Goal: Transaction & Acquisition: Purchase product/service

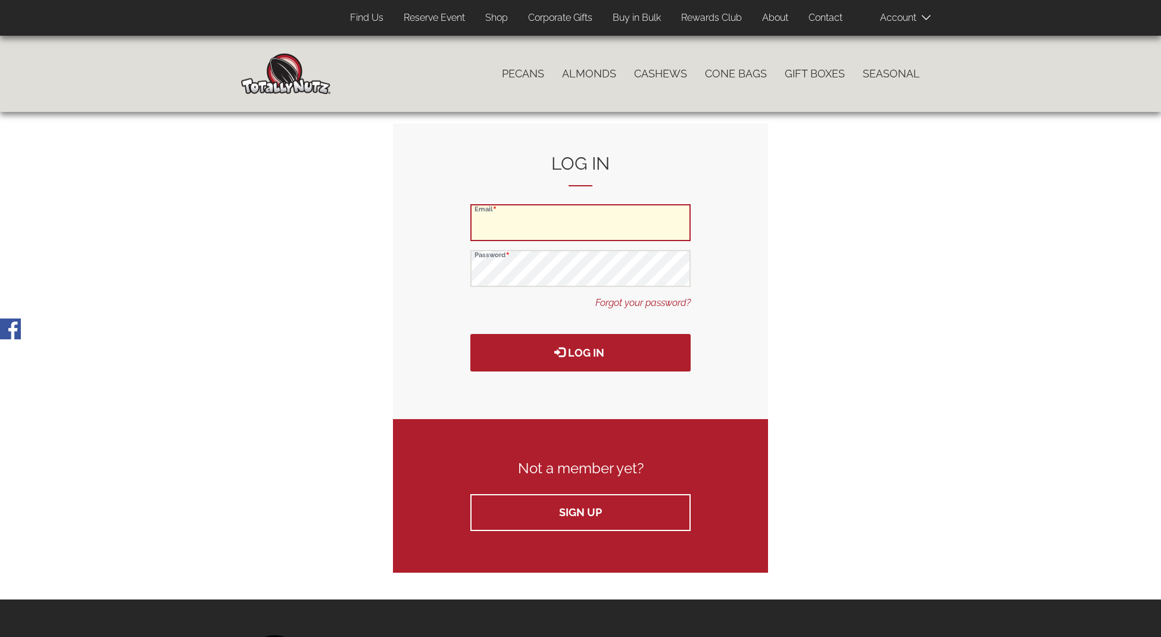
type input "[EMAIL_ADDRESS][DOMAIN_NAME]"
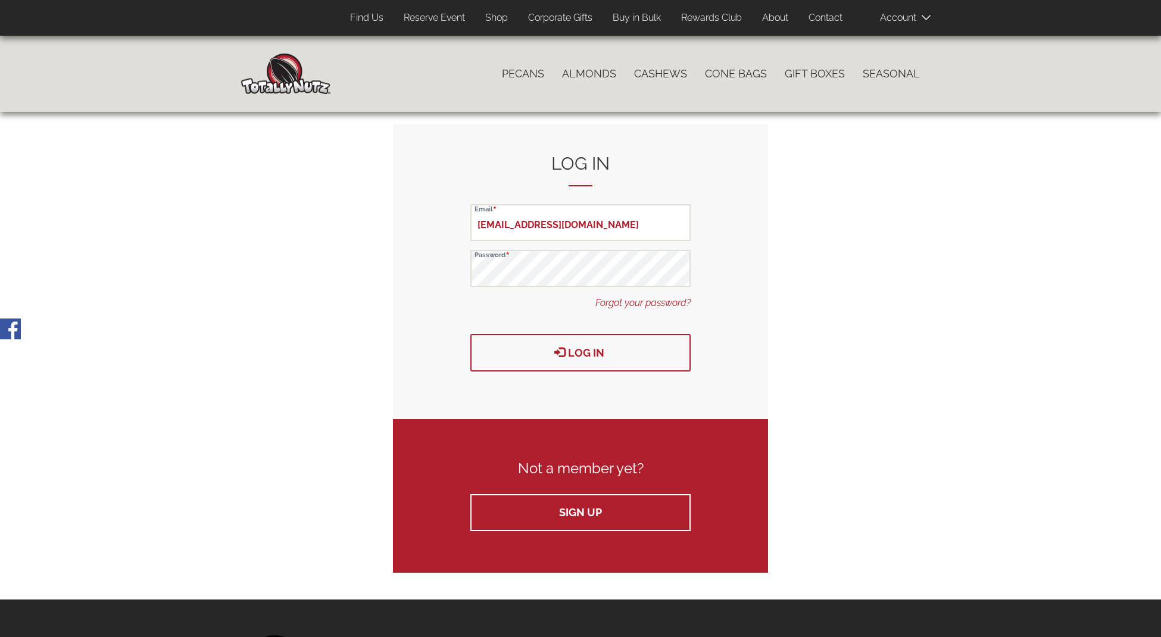
click at [604, 335] on button "Log in" at bounding box center [580, 353] width 220 height 38
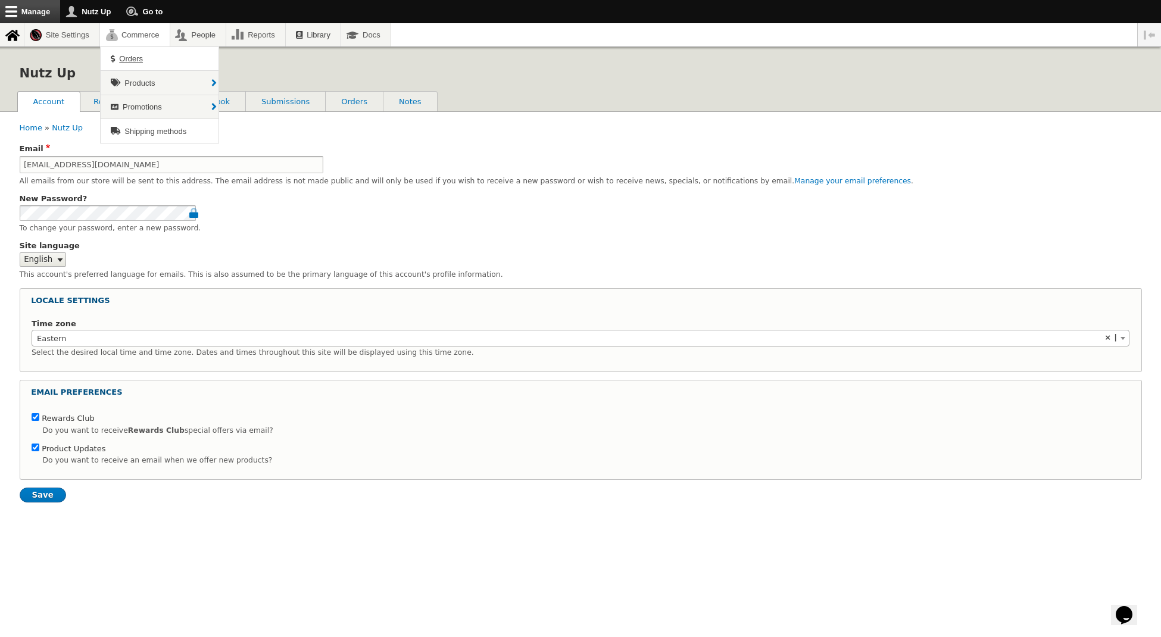
click at [140, 57] on span "Orders" at bounding box center [131, 58] width 24 height 9
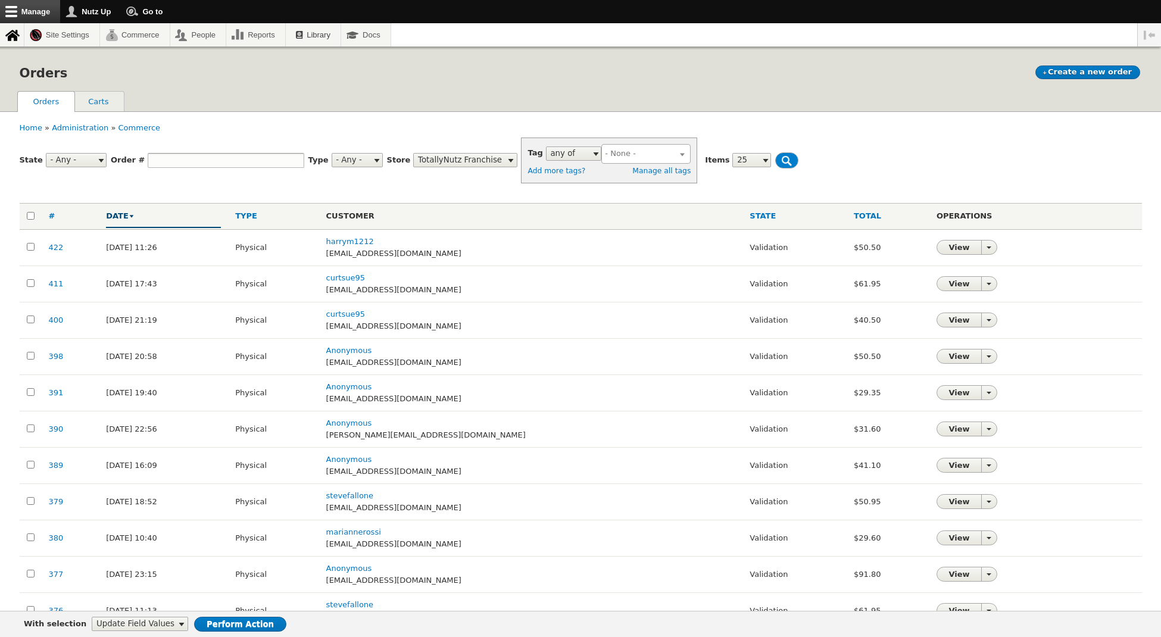
select select
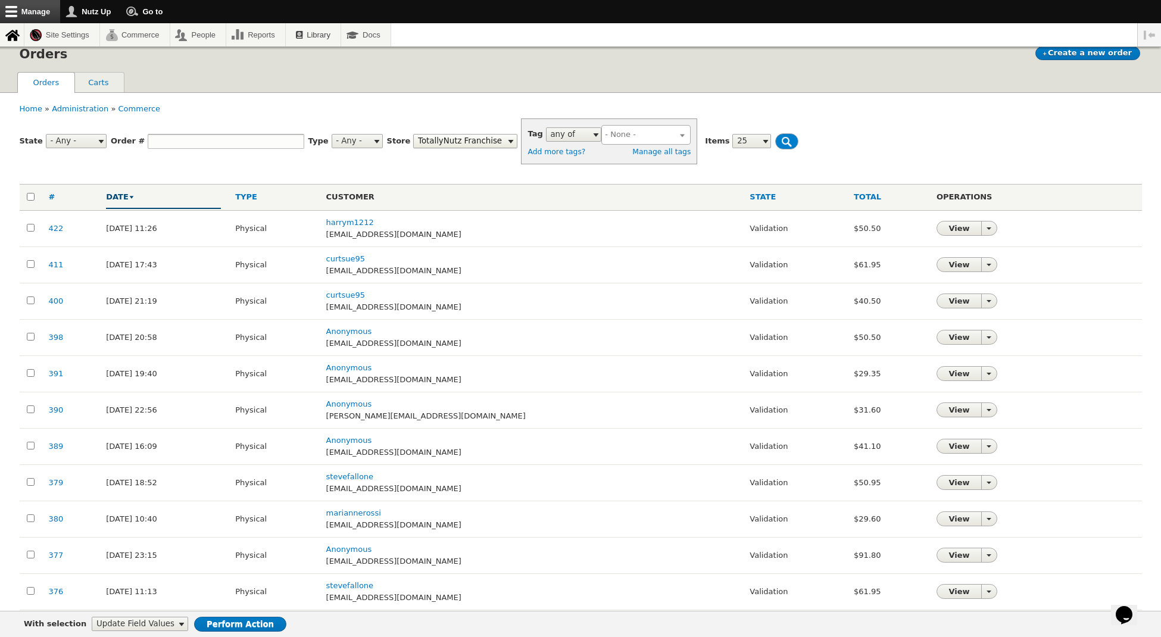
scroll to position [27, 0]
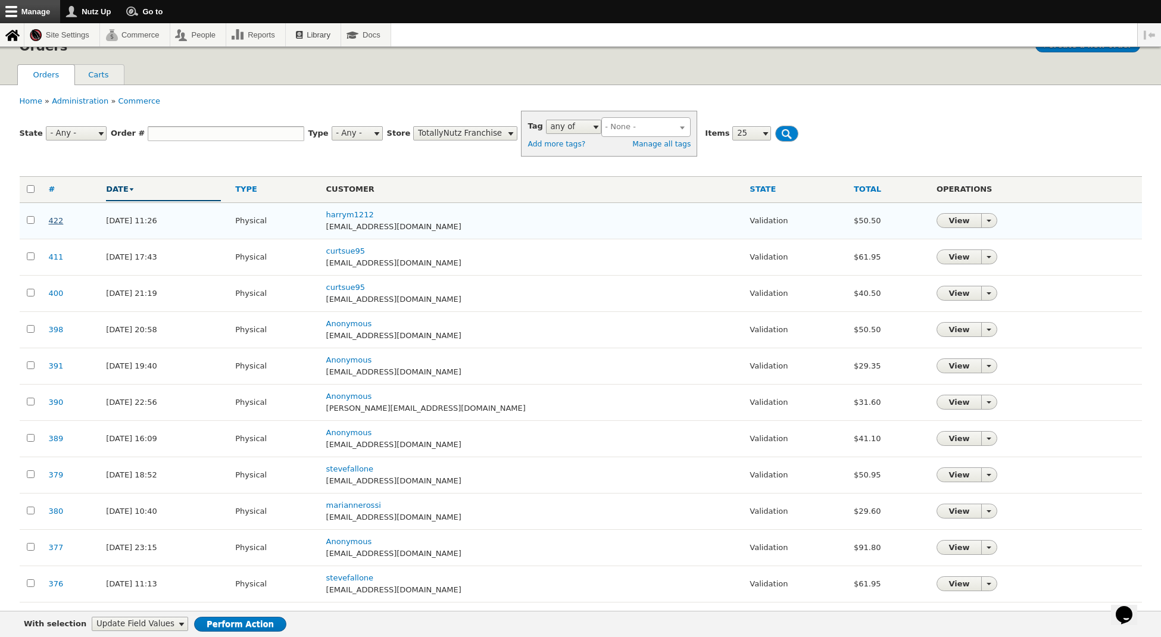
click at [56, 216] on link "422" at bounding box center [56, 220] width 15 height 9
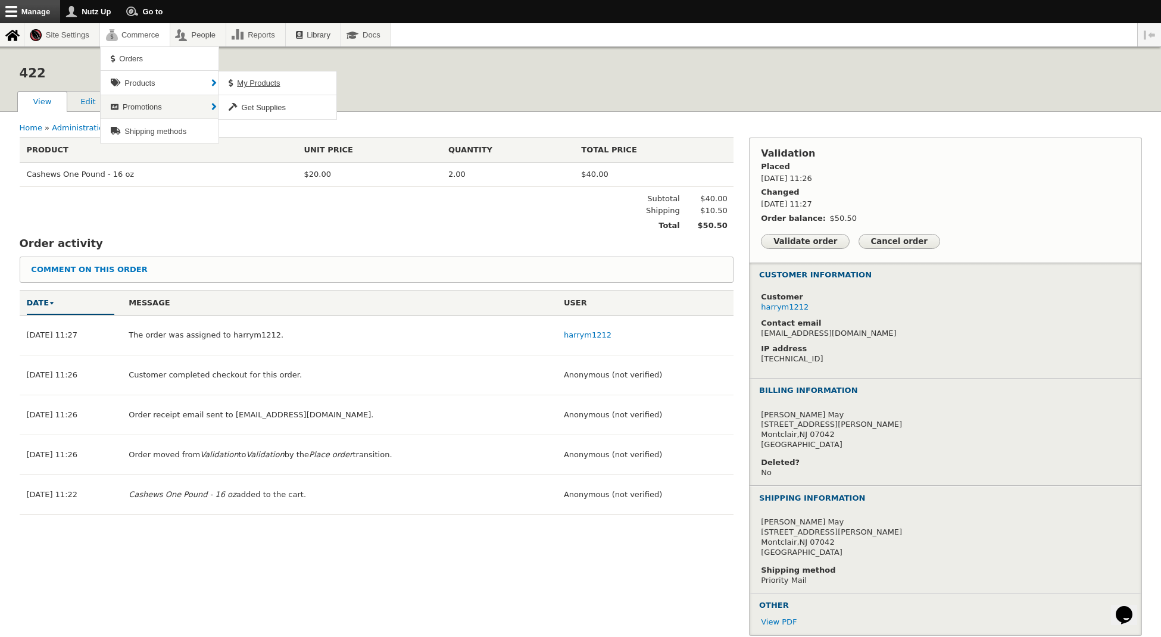
click at [261, 82] on span "My Products" at bounding box center [258, 83] width 43 height 9
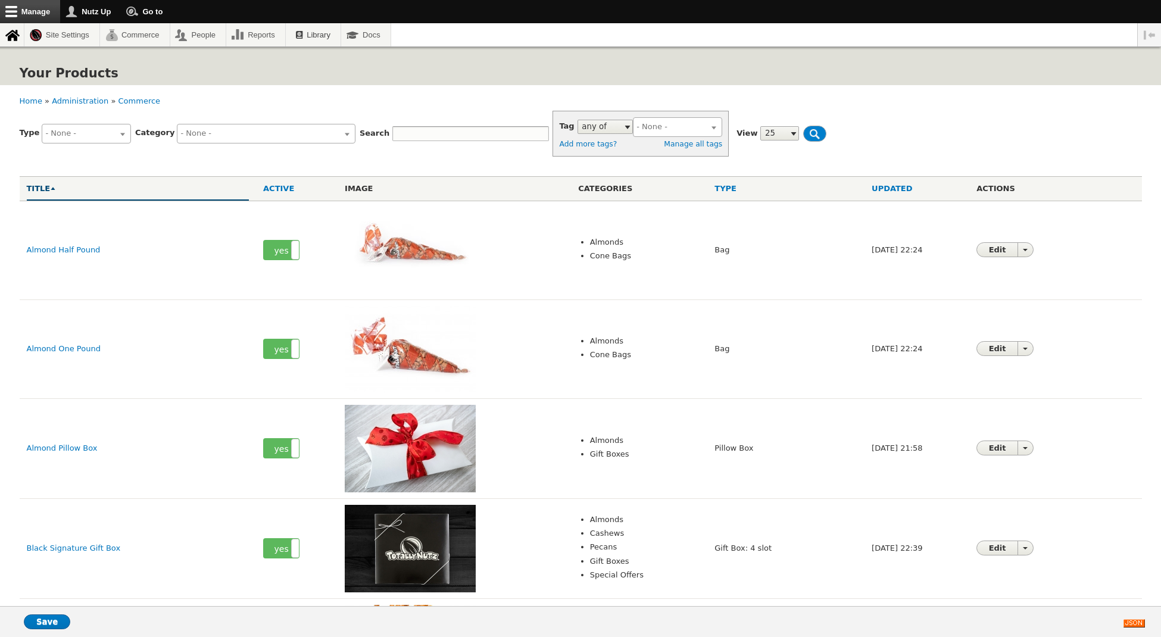
select select
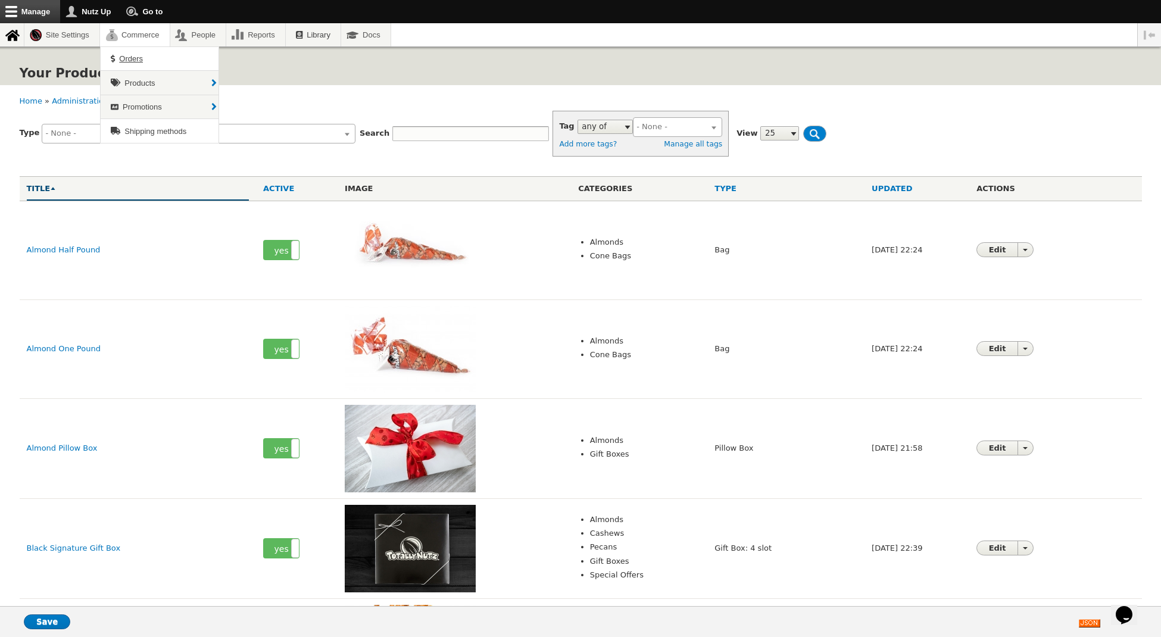
click at [137, 63] on span "Orders" at bounding box center [131, 58] width 24 height 9
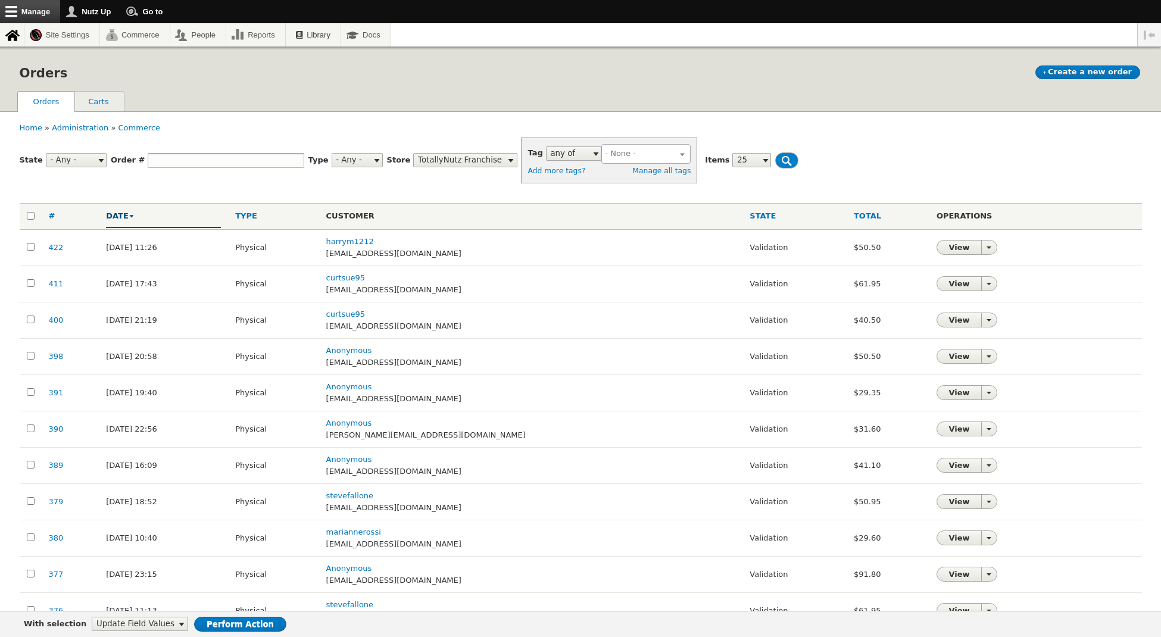
select select
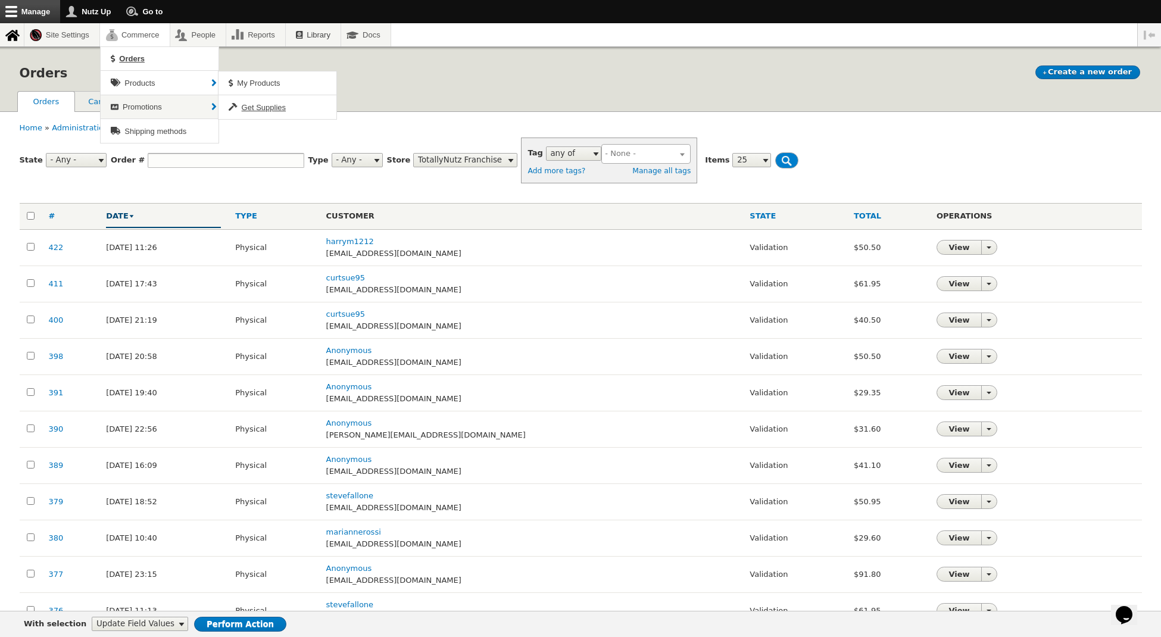
click at [282, 111] on span "Get Supplies" at bounding box center [264, 107] width 44 height 9
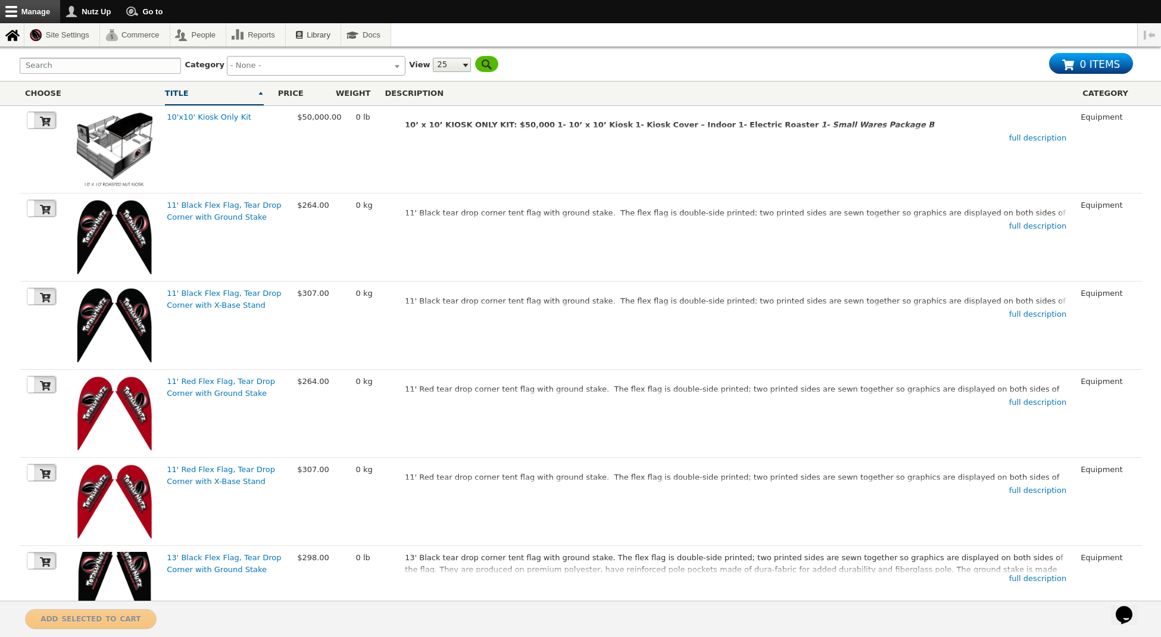
scroll to position [272, 0]
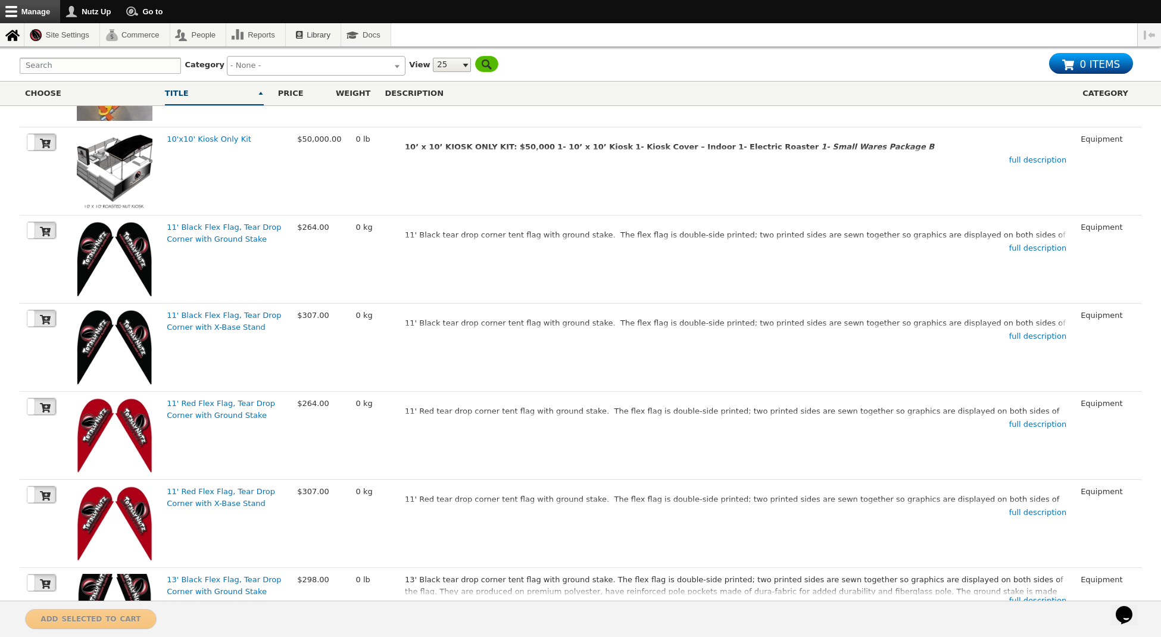
click at [317, 61] on input "search" at bounding box center [313, 66] width 167 height 12
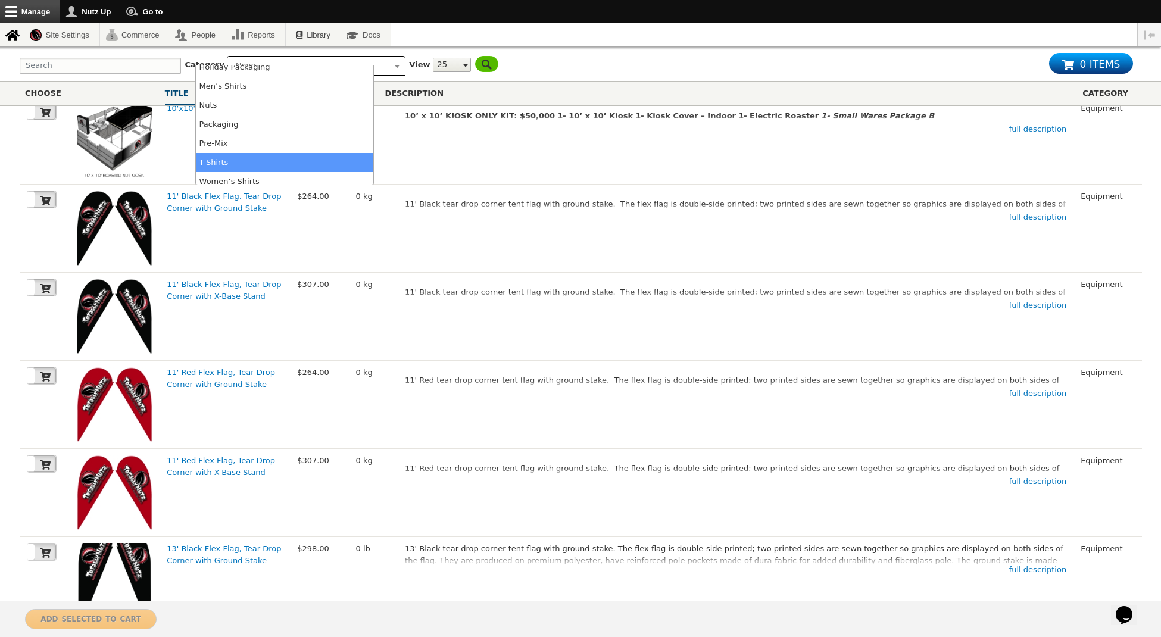
scroll to position [307, 0]
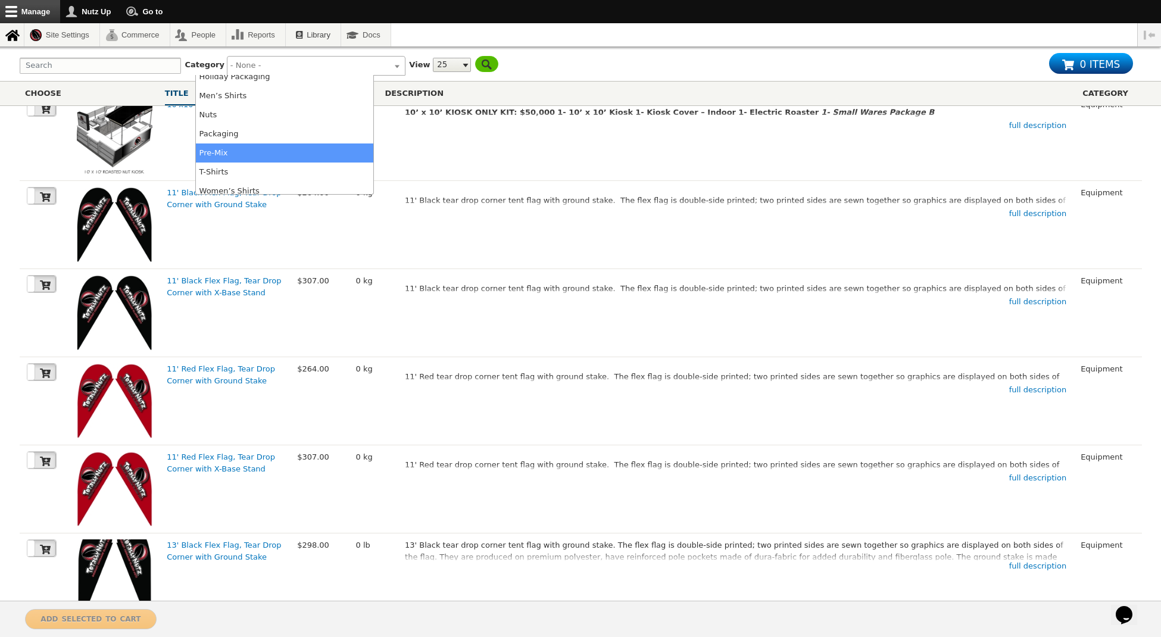
click at [271, 149] on li "Pre-Mix" at bounding box center [284, 152] width 177 height 19
select select "97"
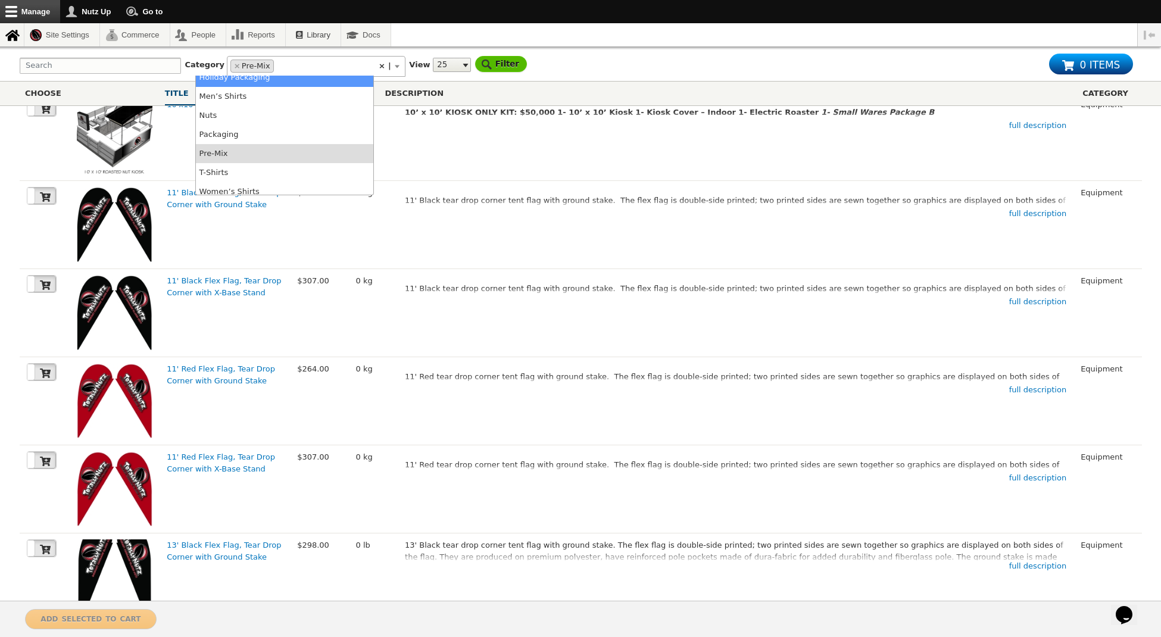
click at [475, 65] on input "Filter" at bounding box center [501, 64] width 52 height 16
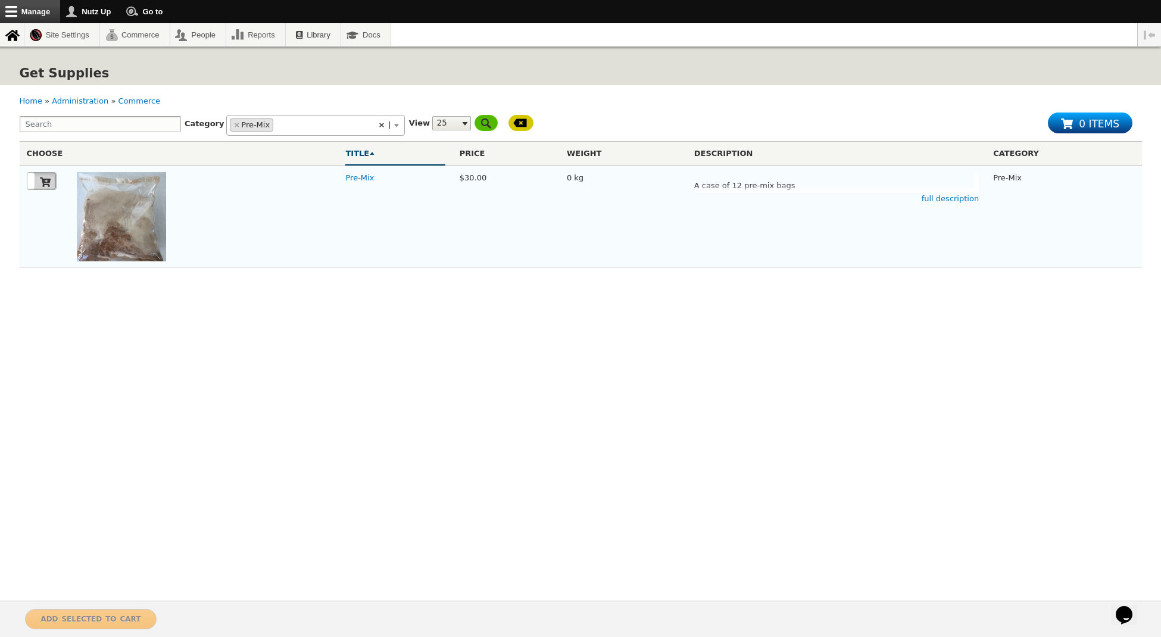
click at [48, 187] on icon at bounding box center [45, 182] width 11 height 10
click at [76, 612] on span "Add selected to cart" at bounding box center [90, 618] width 100 height 12
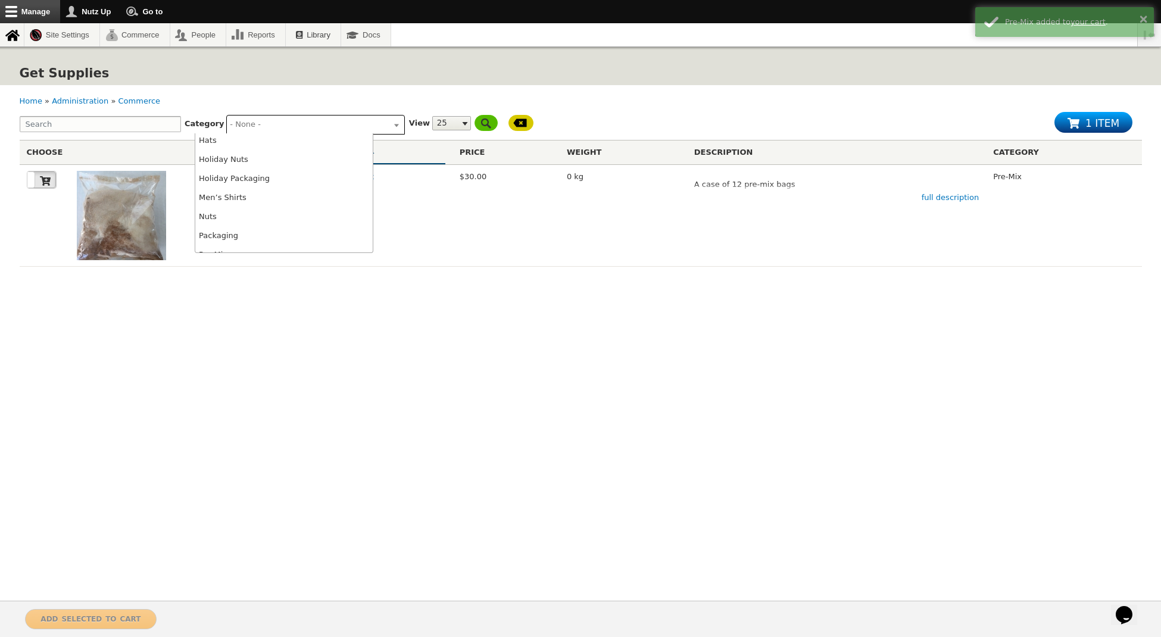
scroll to position [40, 0]
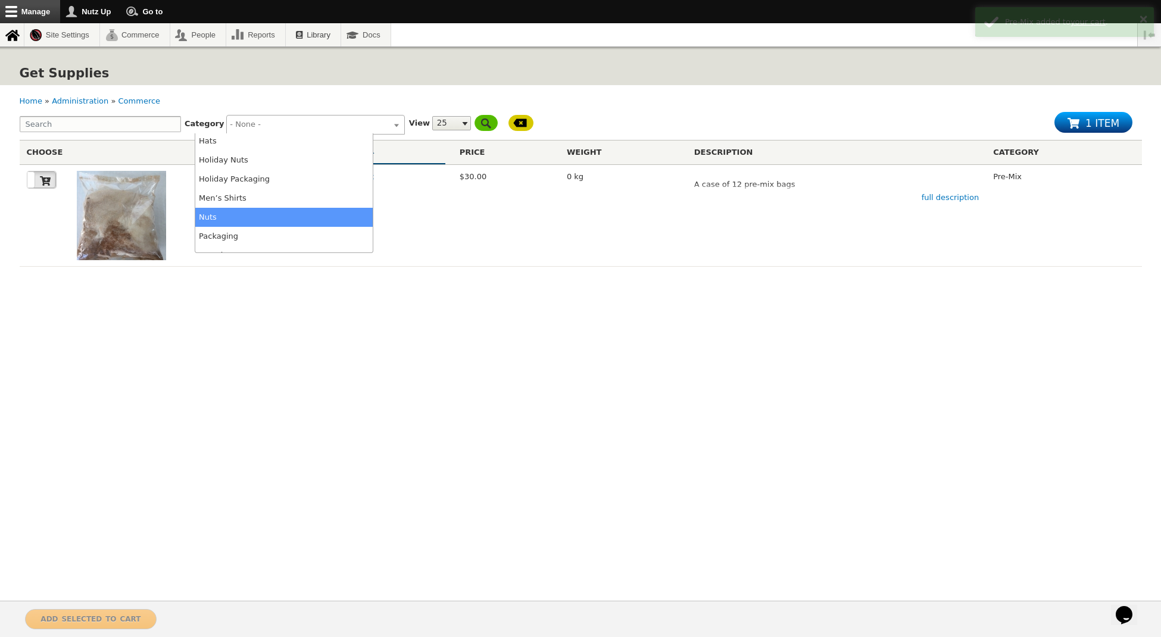
click at [255, 215] on li "Nuts" at bounding box center [283, 217] width 177 height 19
select select "95"
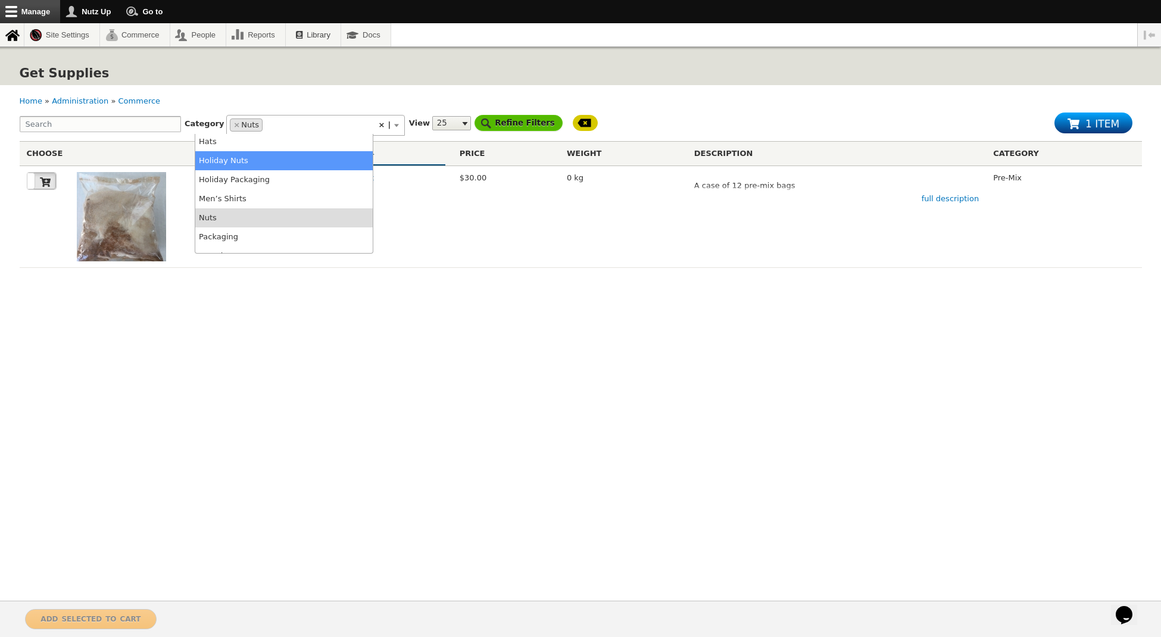
click at [475, 127] on input "Refine Filters" at bounding box center [519, 123] width 88 height 16
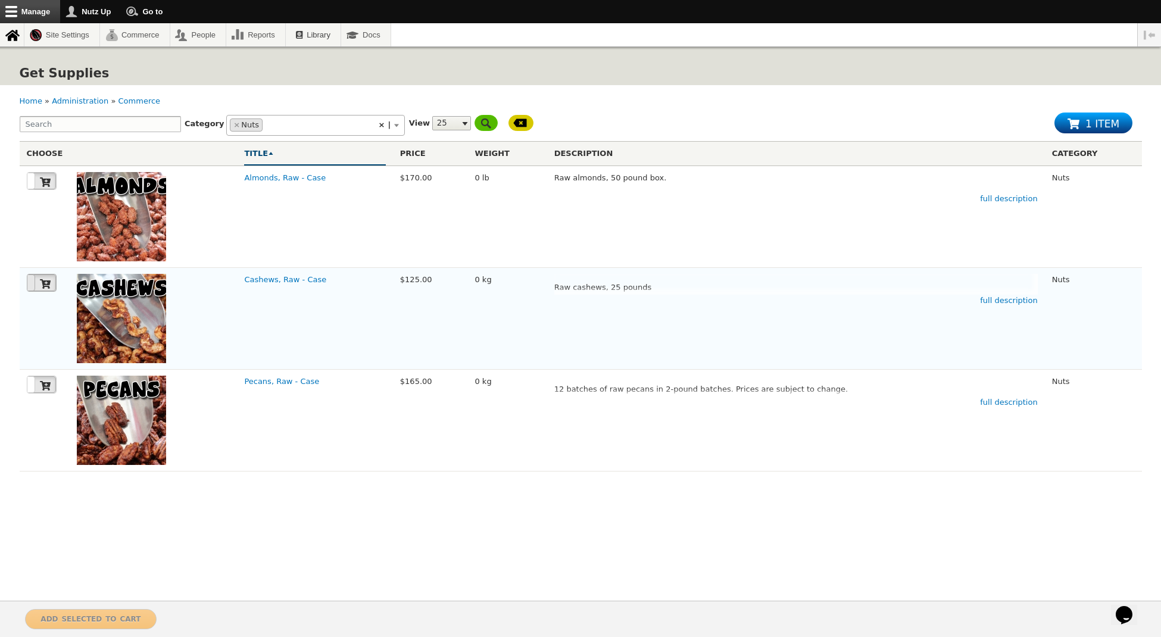
click at [42, 289] on icon at bounding box center [45, 284] width 11 height 10
click at [40, 391] on icon at bounding box center [45, 385] width 11 height 11
click at [108, 612] on span "Add selected to cart" at bounding box center [90, 618] width 100 height 12
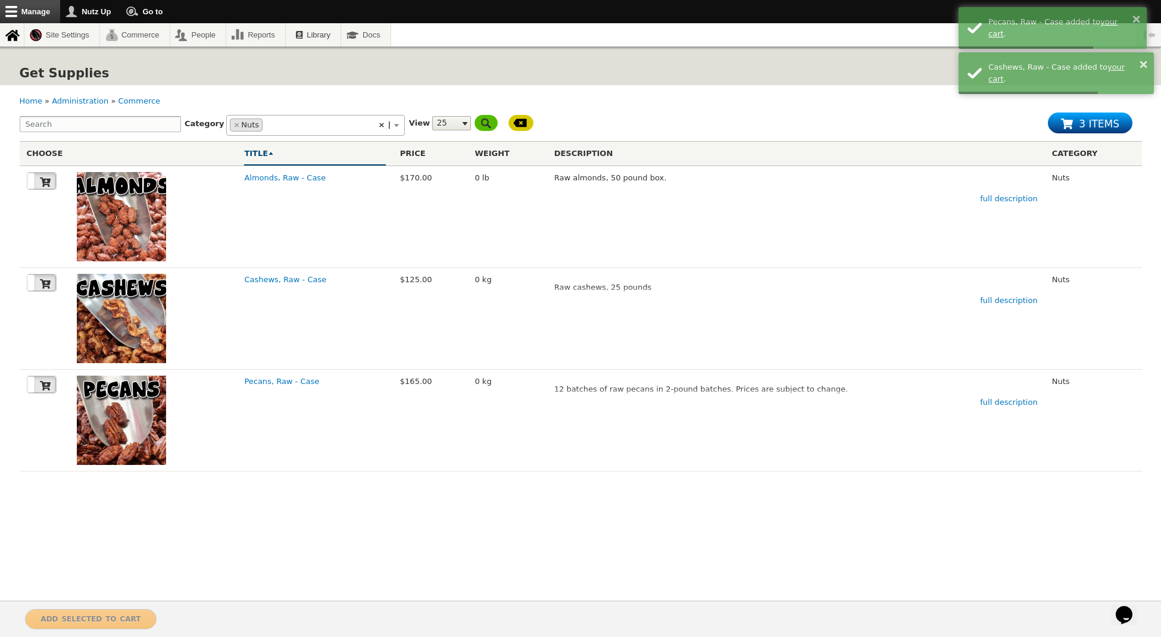
select select
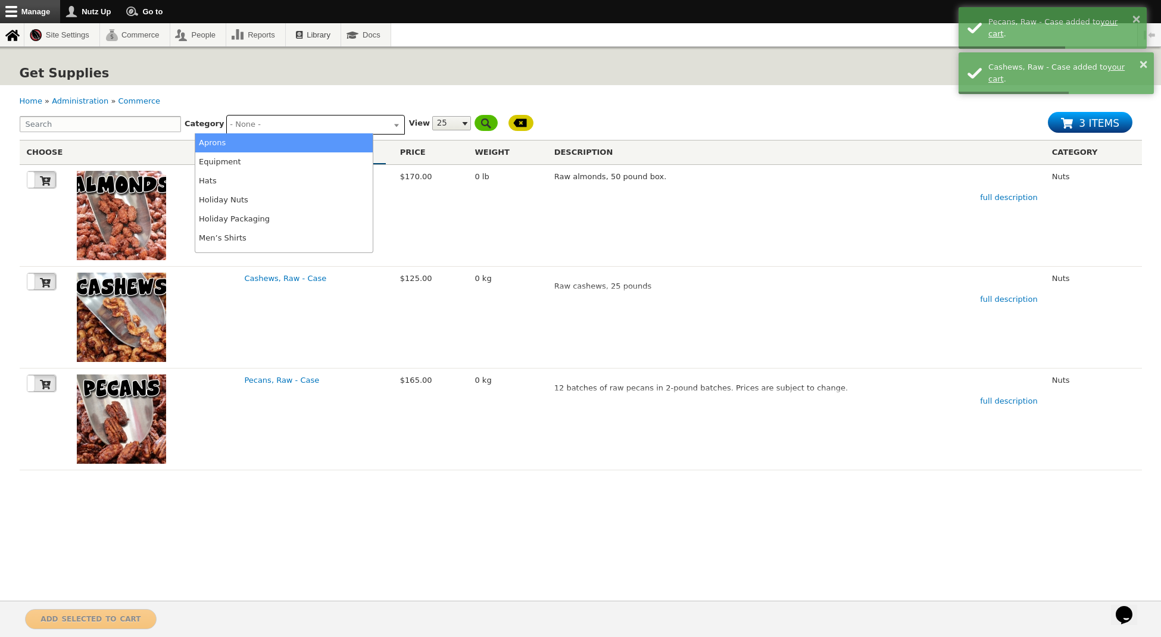
click at [325, 122] on input "search" at bounding box center [313, 124] width 167 height 12
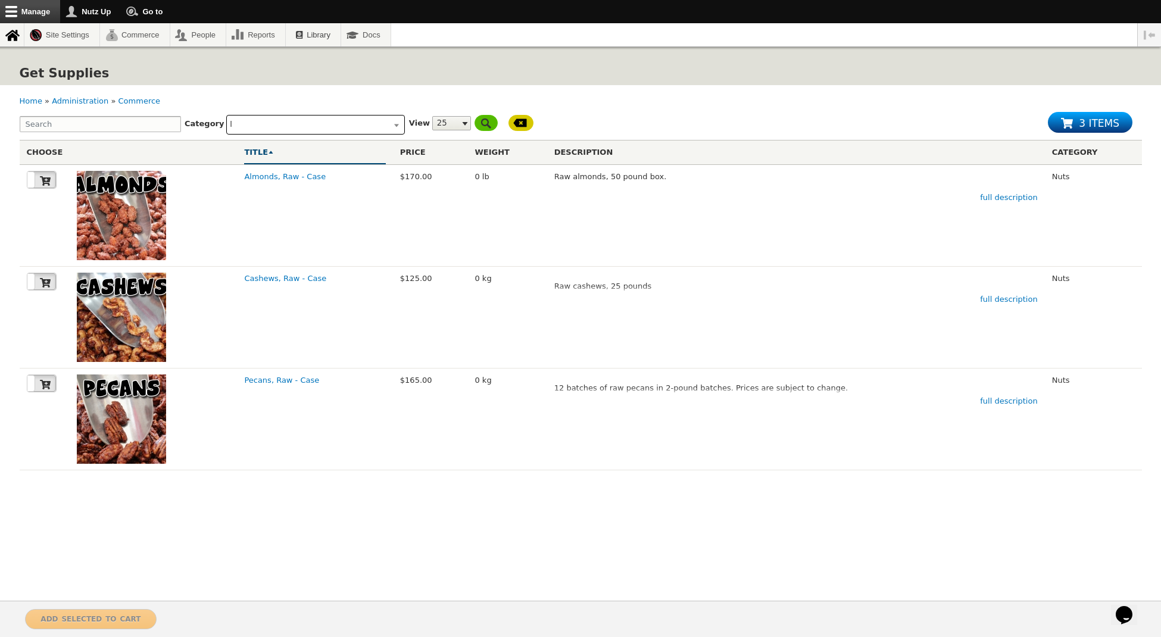
type input "la"
type input "lab"
type input "label"
click at [475, 121] on input "Refine Filters" at bounding box center [519, 123] width 88 height 16
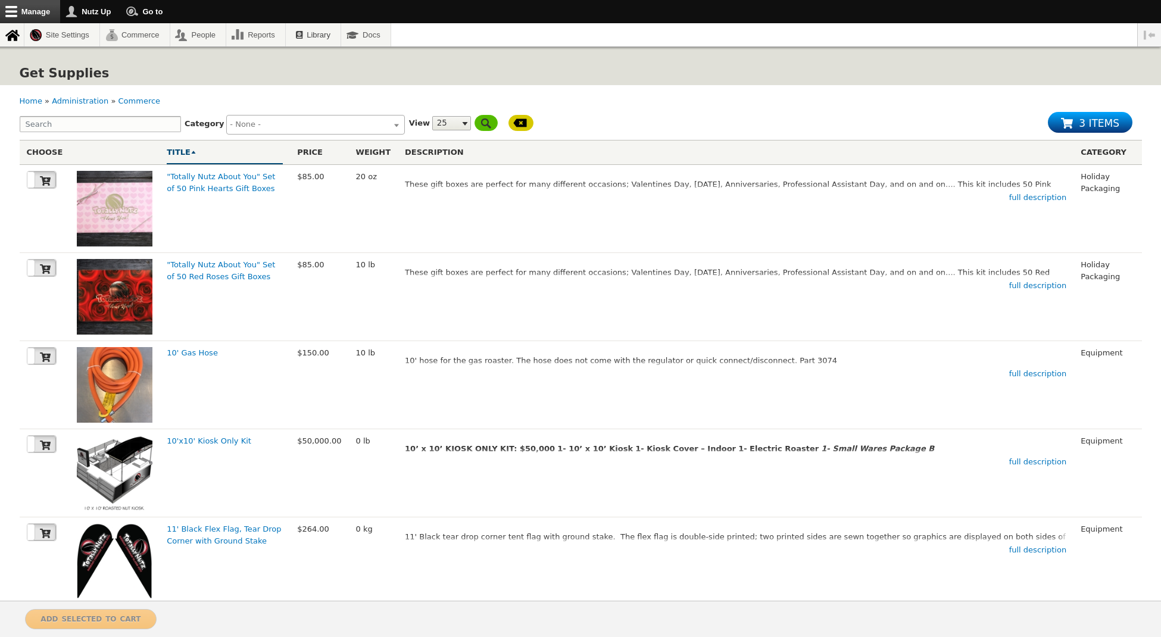
select select
click at [285, 129] on input "search" at bounding box center [313, 124] width 167 height 12
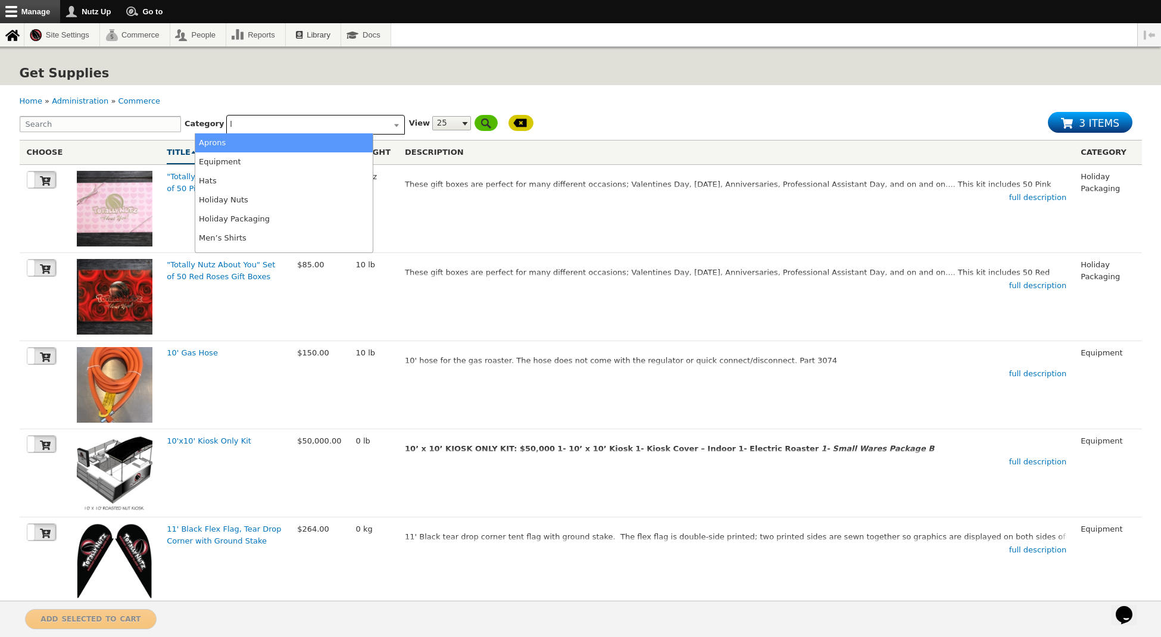
type input "la"
type input "lab"
type input "label"
type input "labe"
type input "la"
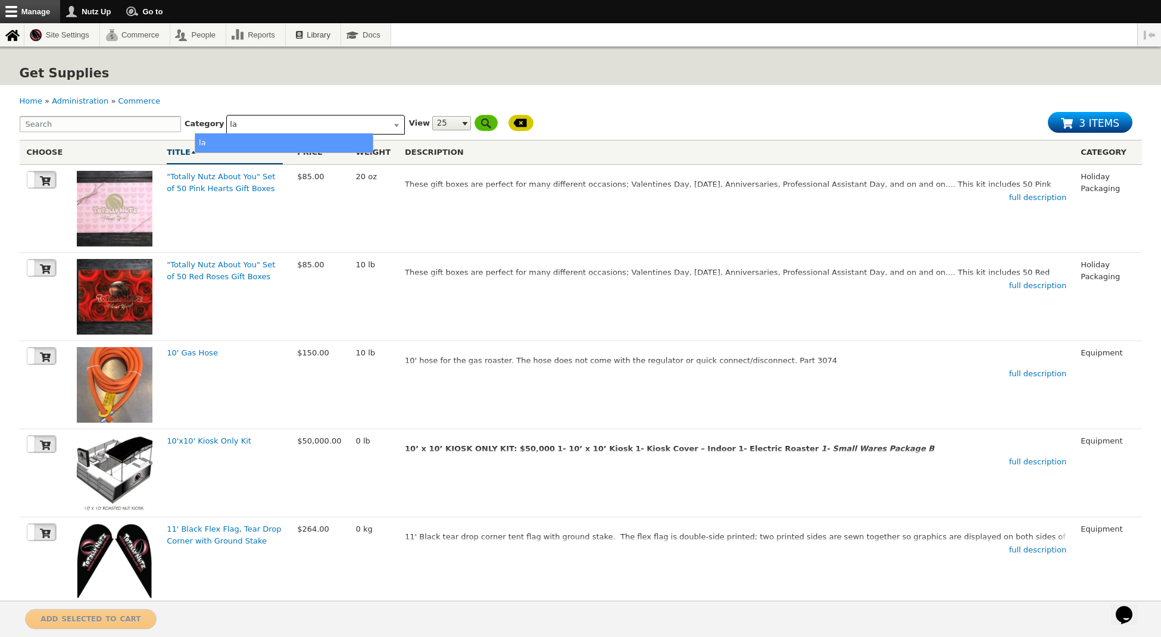
type input "l"
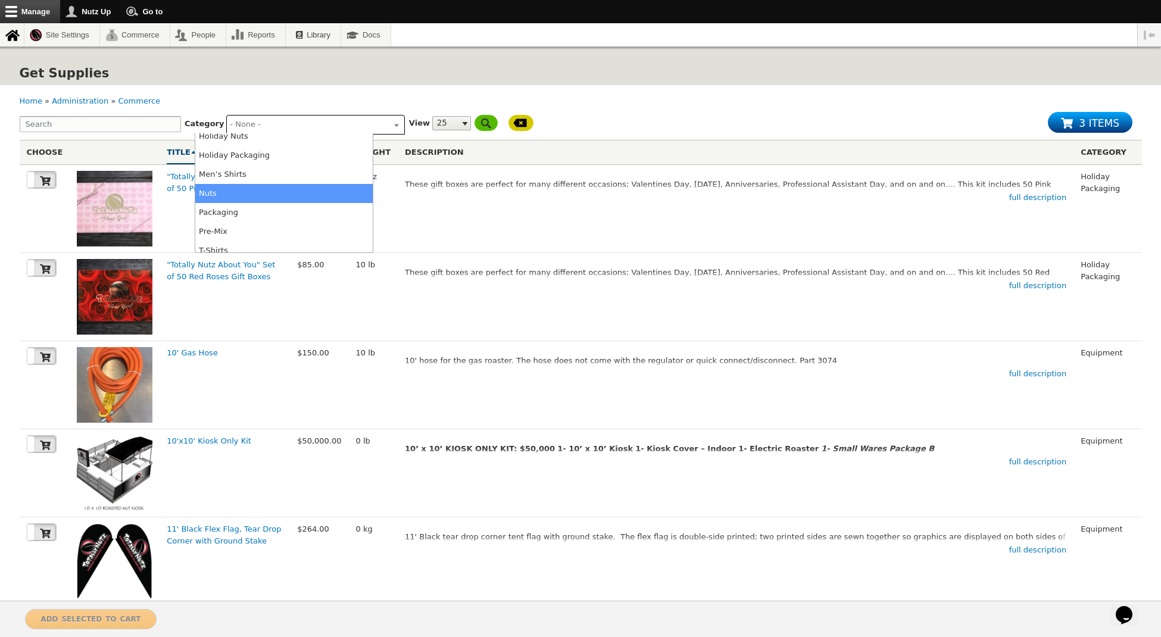
scroll to position [65, 0]
click at [240, 208] on li "Packaging" at bounding box center [283, 211] width 177 height 19
select select "96"
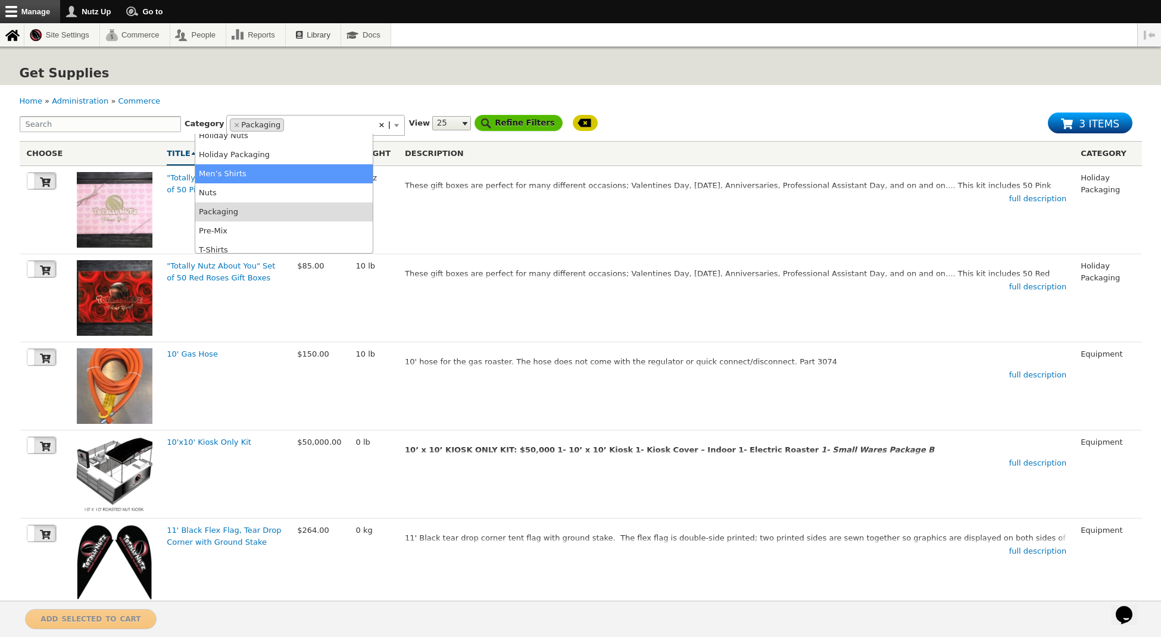
click at [475, 125] on input "Refine Filters" at bounding box center [519, 123] width 88 height 16
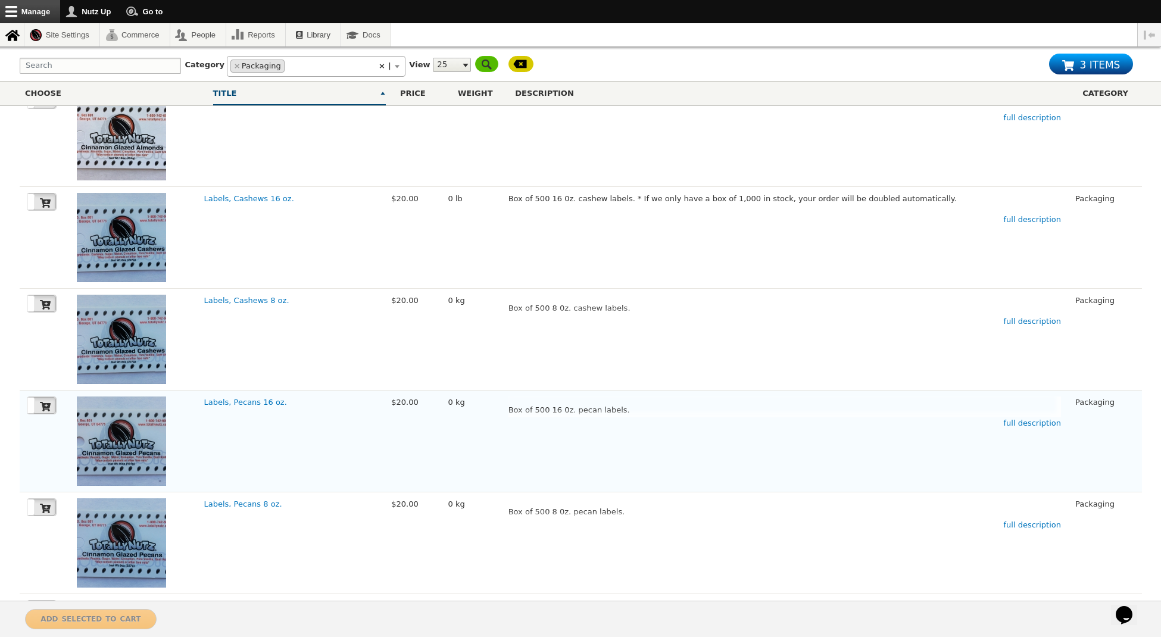
scroll to position [153, 0]
click at [49, 301] on icon at bounding box center [45, 304] width 11 height 10
click at [46, 404] on icon at bounding box center [45, 406] width 11 height 11
click at [29, 398] on label at bounding box center [41, 405] width 29 height 17
click at [39, 507] on label at bounding box center [41, 506] width 29 height 17
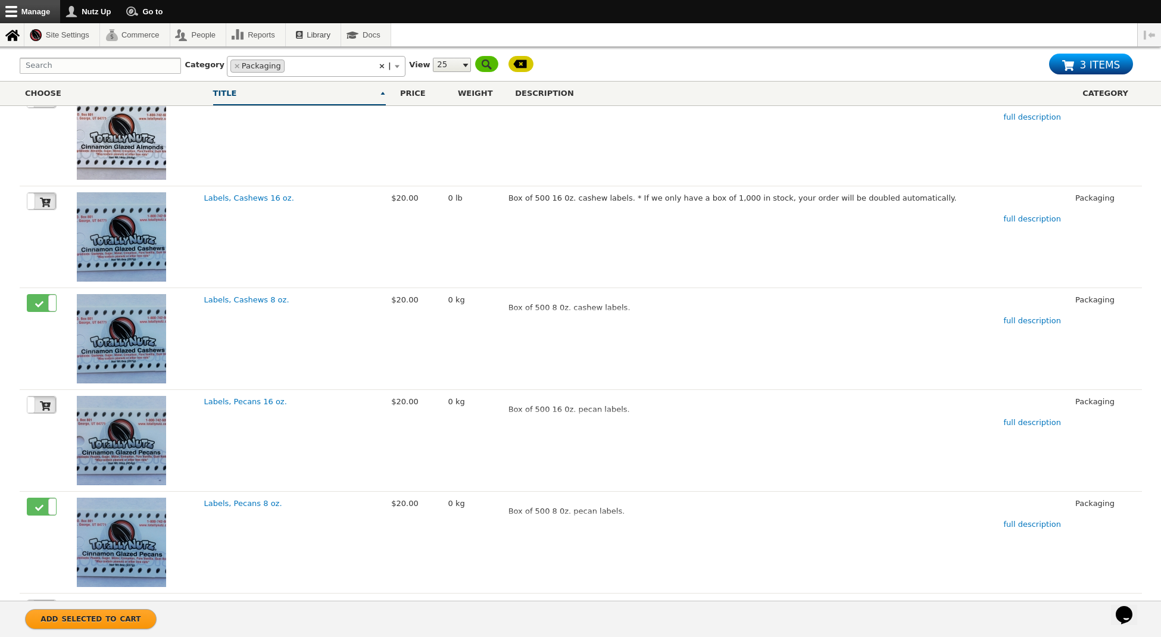
click at [85, 612] on span "Add selected to cart" at bounding box center [90, 618] width 100 height 12
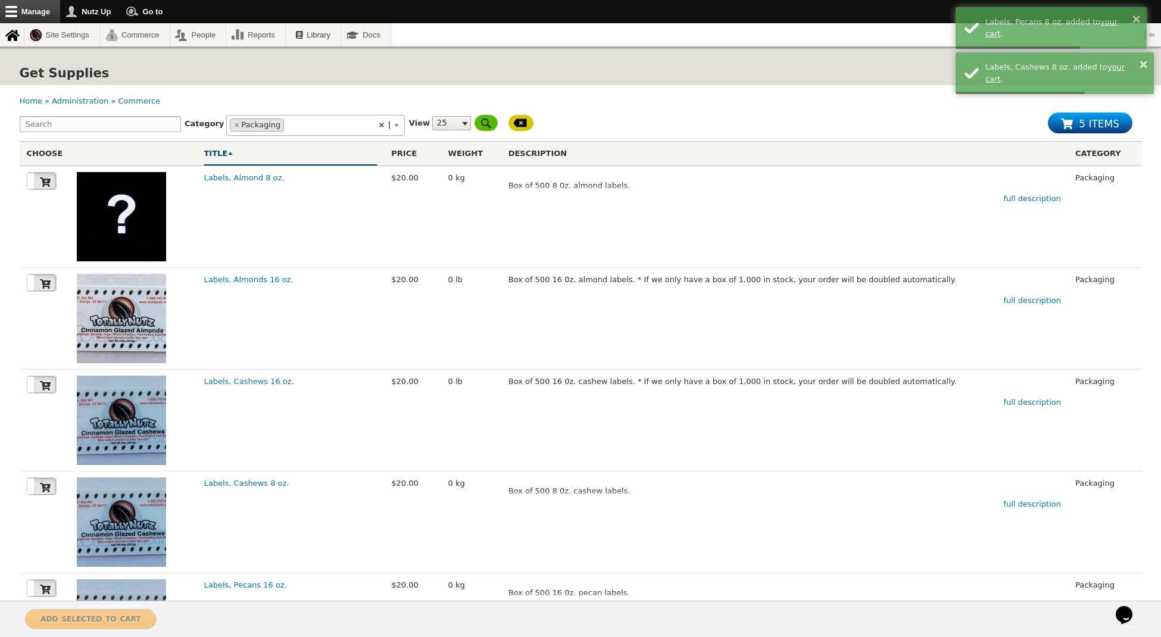
select select
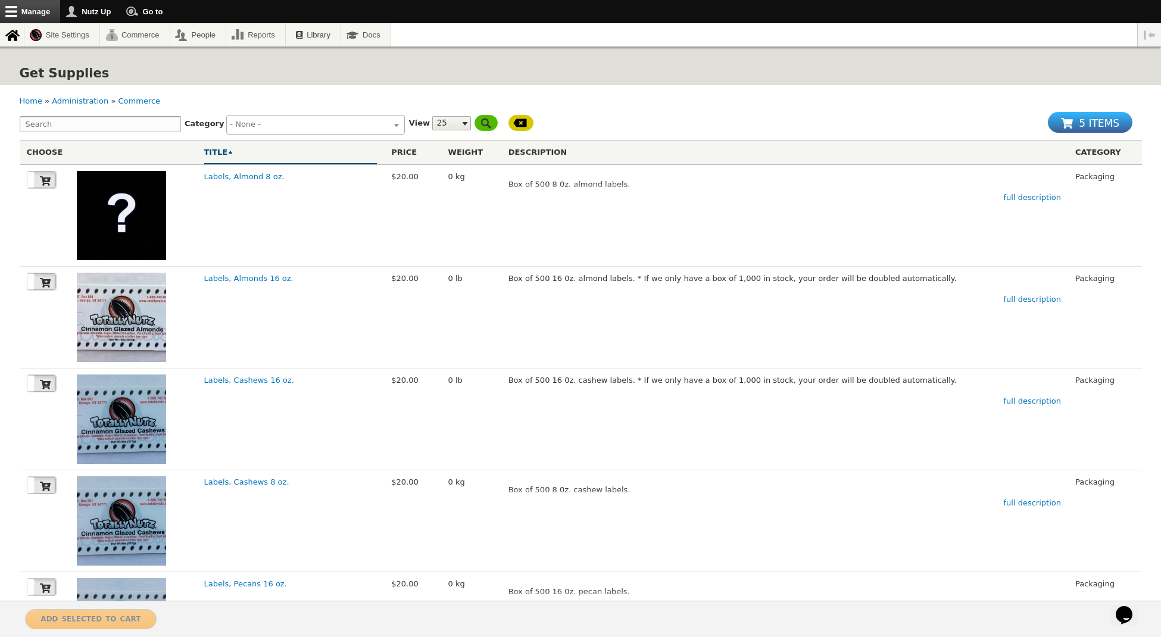
click at [1087, 129] on span "5 items" at bounding box center [1099, 121] width 40 height 17
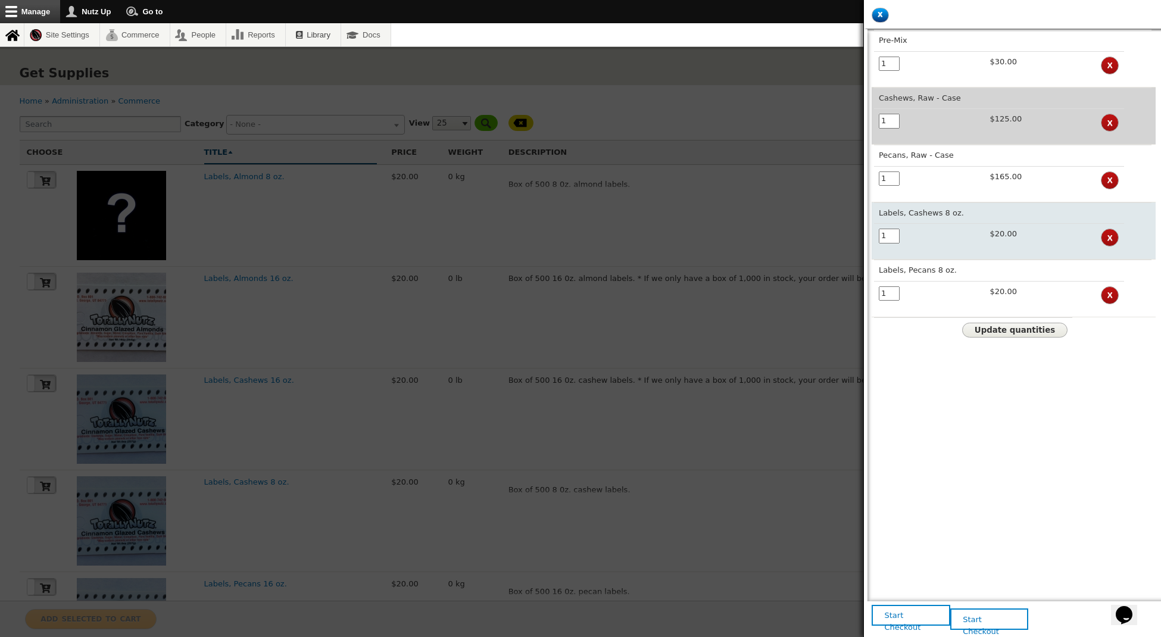
drag, startPoint x: 888, startPoint y: 233, endPoint x: 903, endPoint y: 233, distance: 14.9
click at [888, 233] on input "1" at bounding box center [889, 236] width 21 height 15
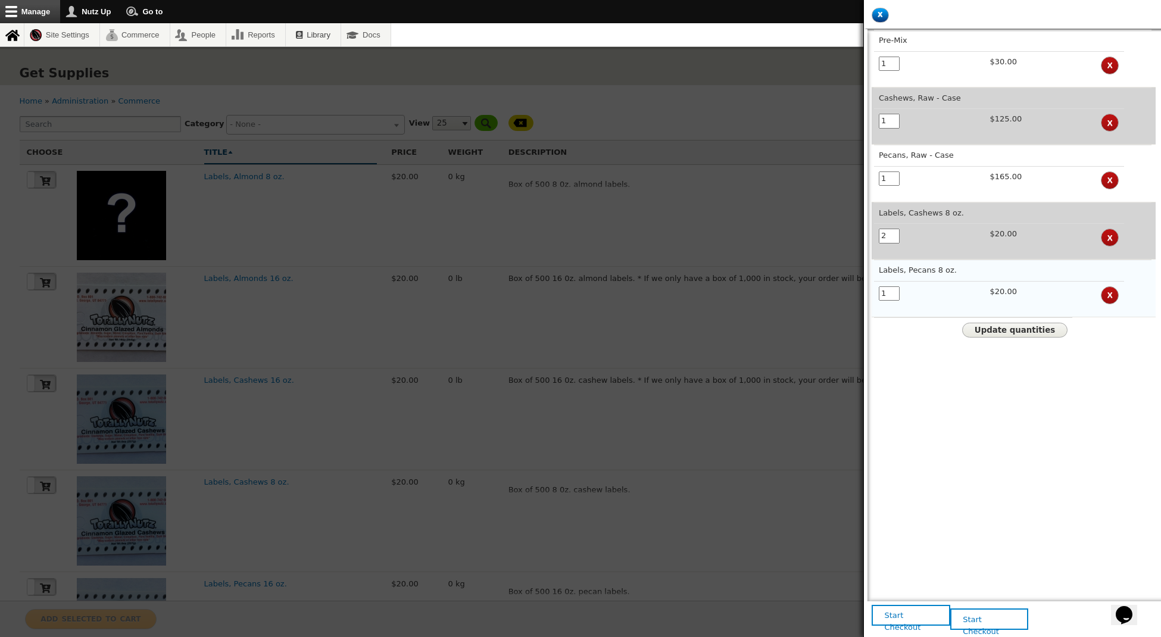
type input "2"
drag, startPoint x: 883, startPoint y: 287, endPoint x: 871, endPoint y: 288, distance: 11.9
click at [871, 288] on aside "x Close cart Pre-Mix 1 $30.00 x Cashews, Raw - Case 1 $125.00 x Pecans, Raw - C…" at bounding box center [1012, 318] width 298 height 637
type input "2"
click at [954, 378] on div "Pre-Mix 1 $30.00 x Cashews, Raw - Case 1 $125.00 x Pecans, Raw - Case 1 $165.00…" at bounding box center [1014, 206] width 284 height 353
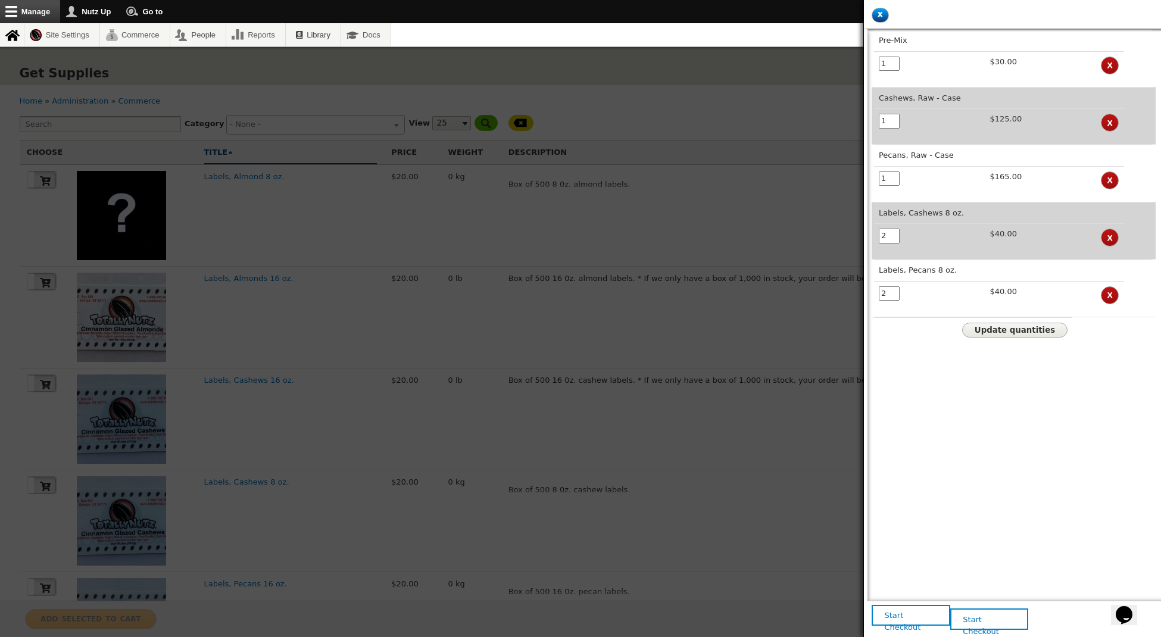
drag, startPoint x: 892, startPoint y: 68, endPoint x: 844, endPoint y: 64, distance: 48.4
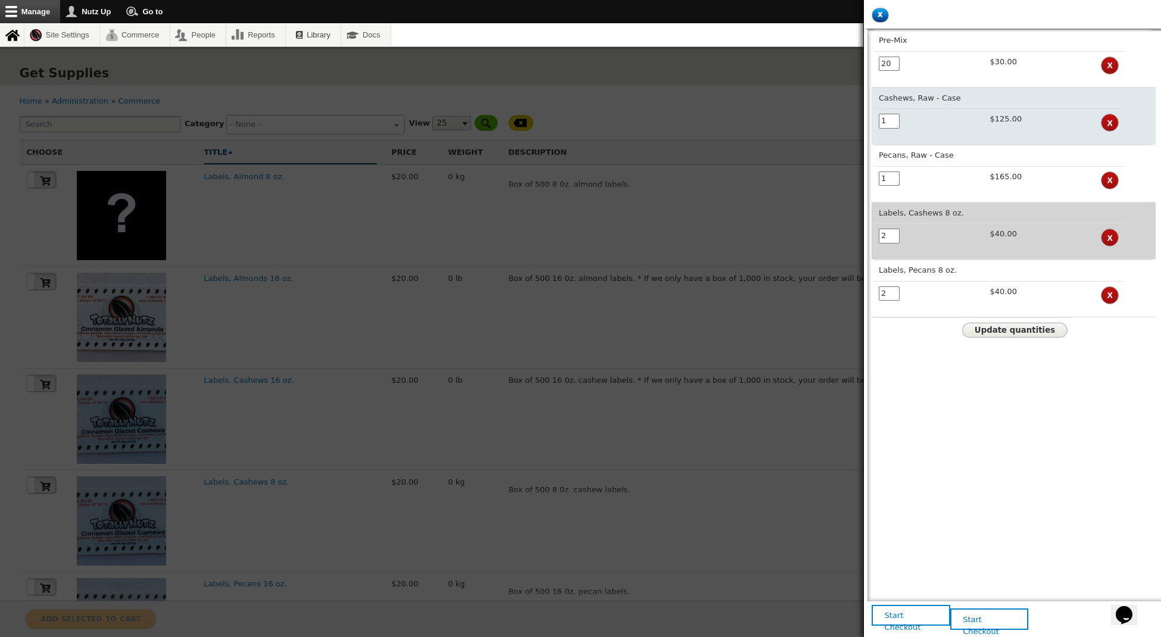
type input "20"
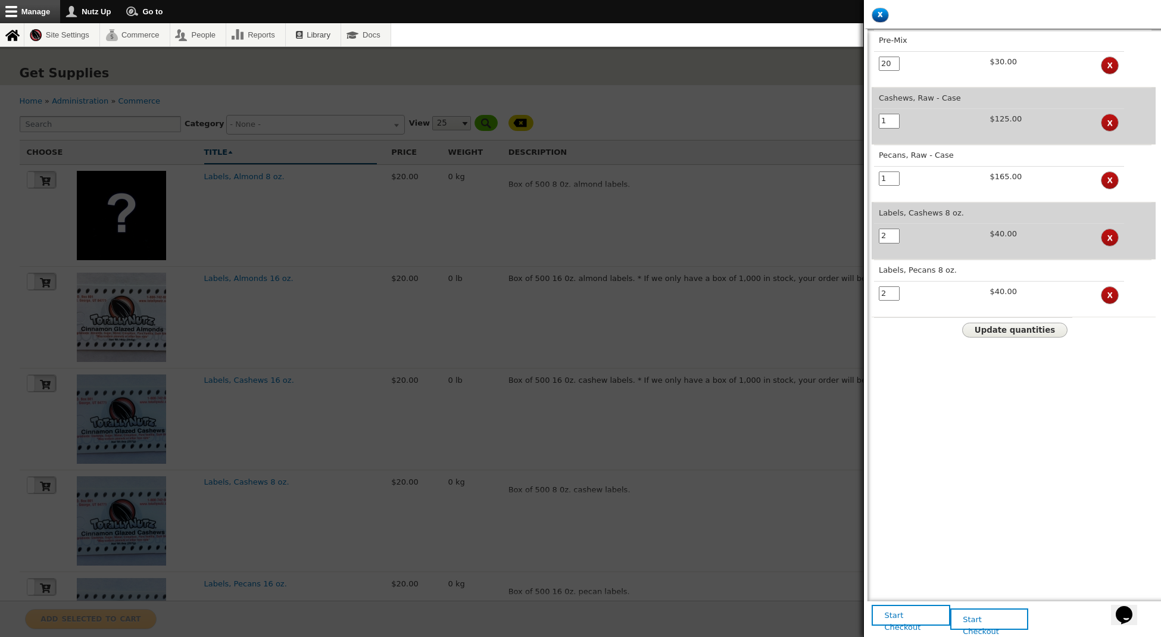
drag, startPoint x: 893, startPoint y: 121, endPoint x: 832, endPoint y: 114, distance: 61.1
type input "5"
drag, startPoint x: 896, startPoint y: 179, endPoint x: 860, endPoint y: 175, distance: 35.3
click at [863, 175] on aside "x Close cart Pre-Mix 20 $30.00 x Cashews, Raw - Case 5 $125.00 x Pecans, Raw - …" at bounding box center [1012, 318] width 298 height 637
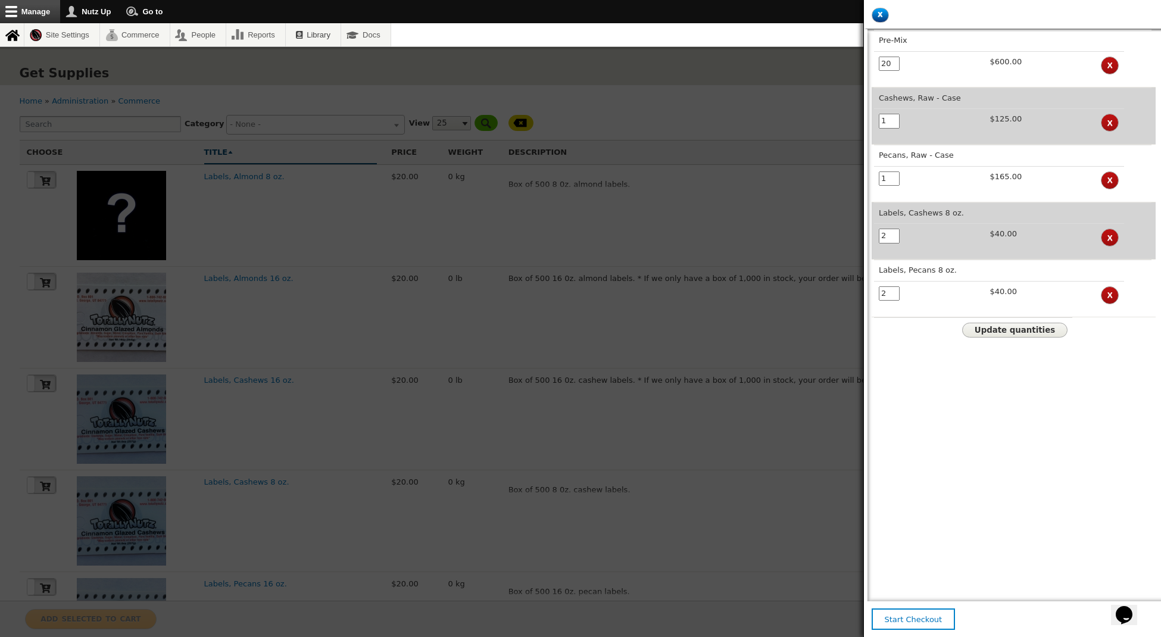
drag, startPoint x: 891, startPoint y: 126, endPoint x: 856, endPoint y: 117, distance: 36.8
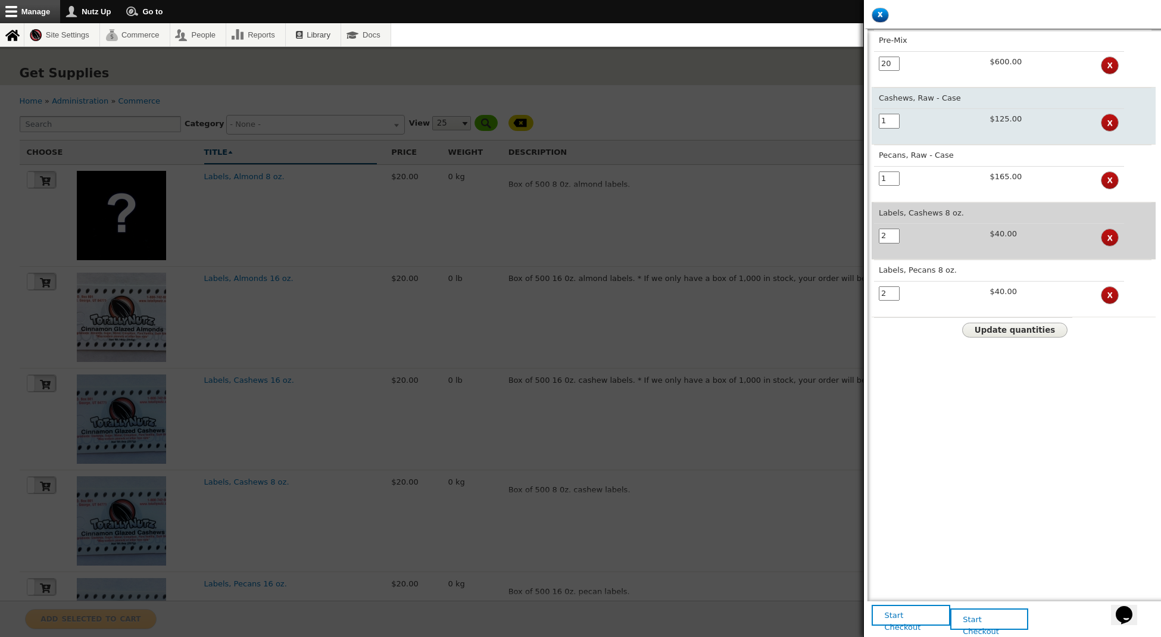
type input "10"
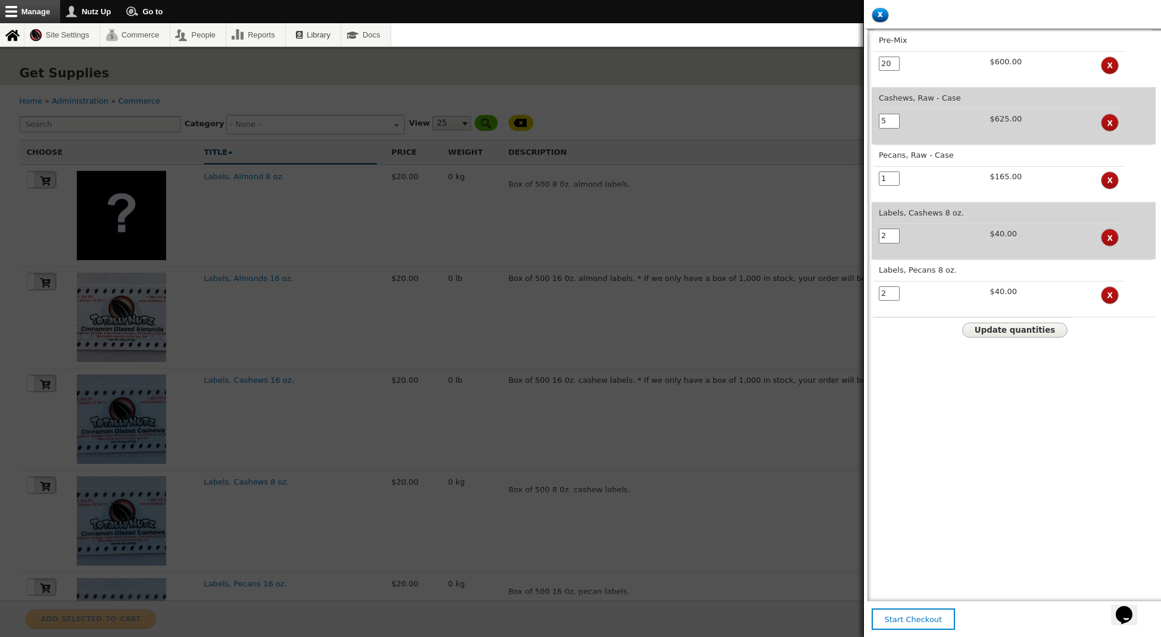
drag, startPoint x: 894, startPoint y: 117, endPoint x: 849, endPoint y: 113, distance: 44.8
type input "8"
click at [891, 176] on input "1" at bounding box center [889, 178] width 21 height 15
type input "1"
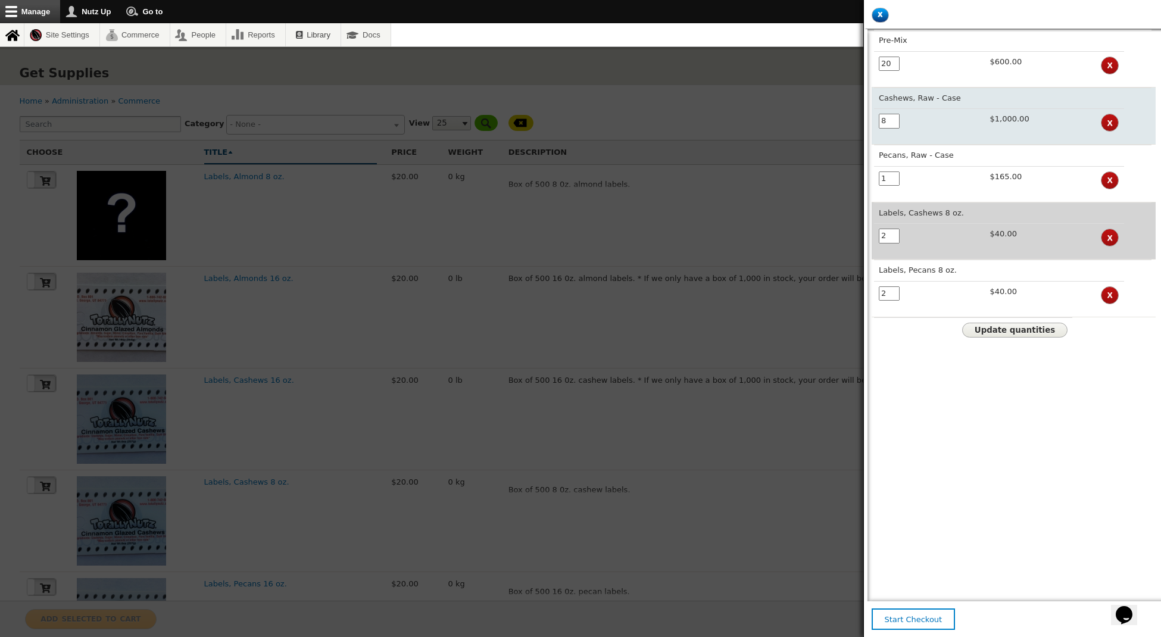
click at [895, 114] on input "8" at bounding box center [889, 121] width 21 height 15
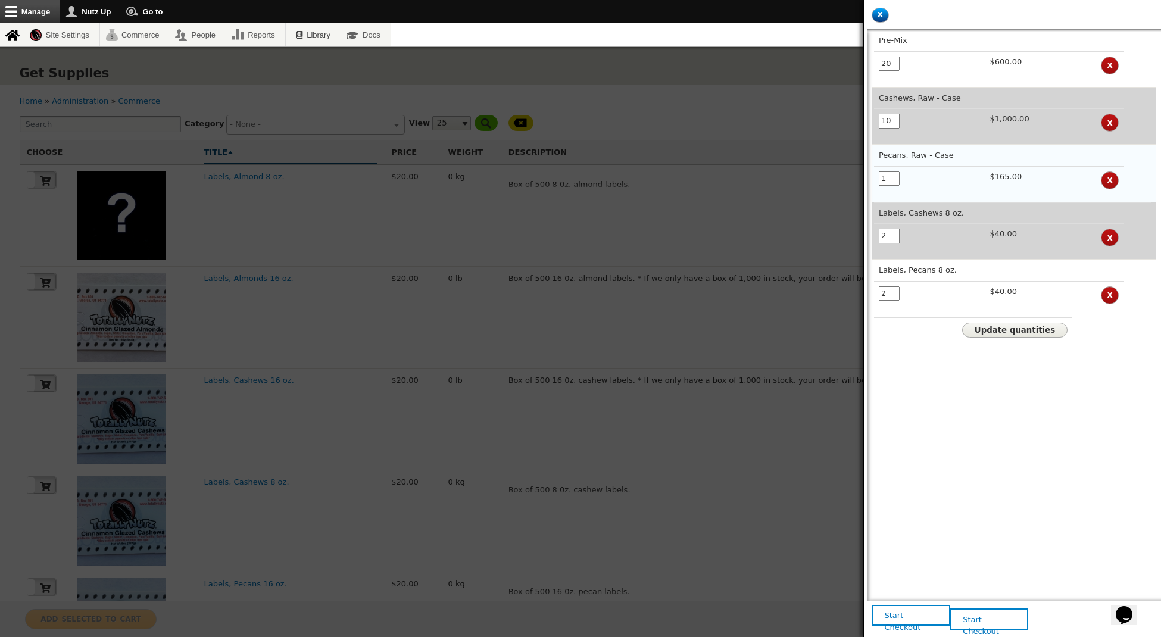
type input "10"
click at [890, 175] on input "1" at bounding box center [889, 178] width 21 height 15
type input "8"
click at [1011, 326] on span "Update quantities" at bounding box center [1015, 330] width 80 height 9
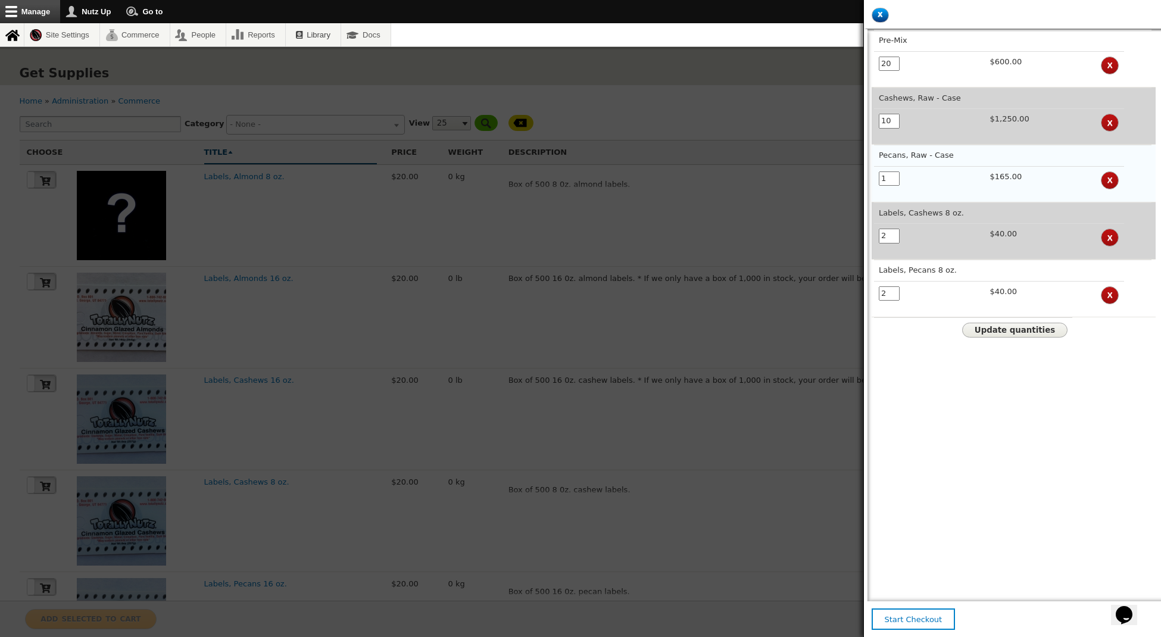
click at [877, 177] on td "1" at bounding box center [929, 180] width 111 height 28
type input "8"
type input "10"
click at [1003, 326] on span "Update quantities" at bounding box center [1015, 330] width 80 height 9
click at [353, 119] on div at bounding box center [580, 318] width 1161 height 637
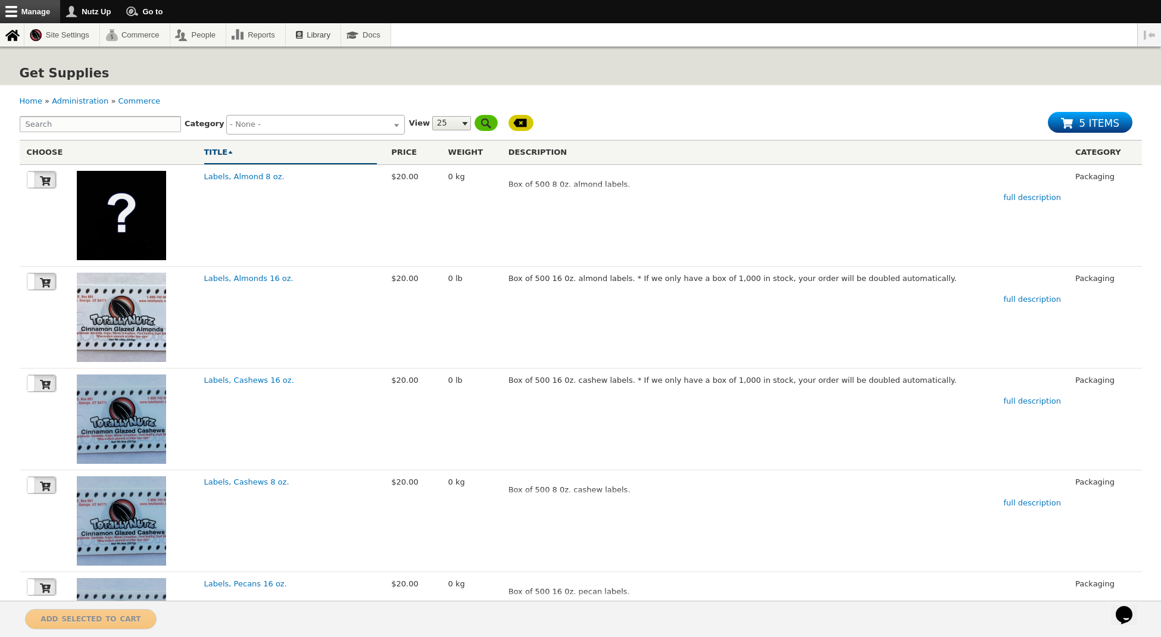
click at [366, 125] on ul at bounding box center [315, 123] width 177 height 15
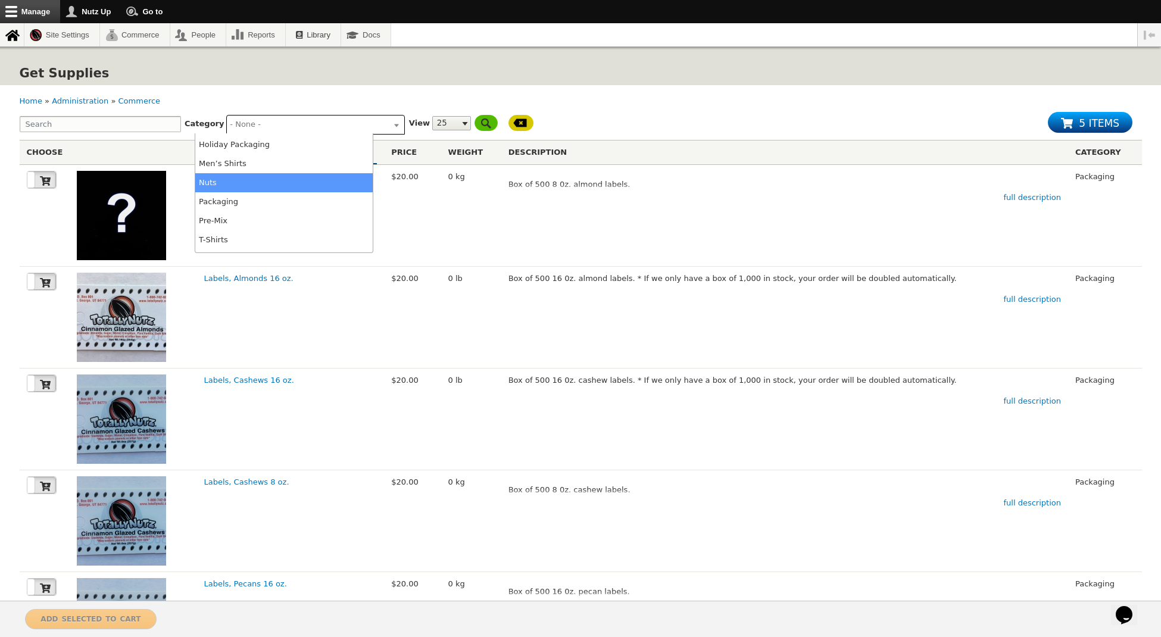
scroll to position [75, 0]
click at [267, 180] on li "Nuts" at bounding box center [283, 182] width 177 height 19
select select "95"
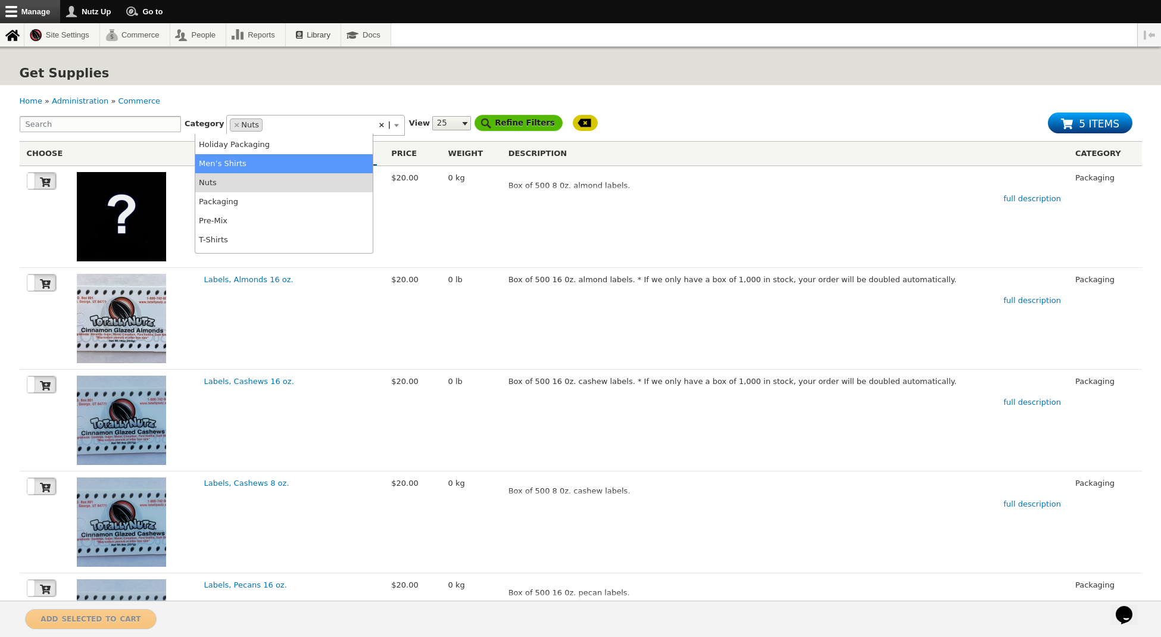
click at [475, 120] on input "Refine Filters" at bounding box center [519, 123] width 88 height 16
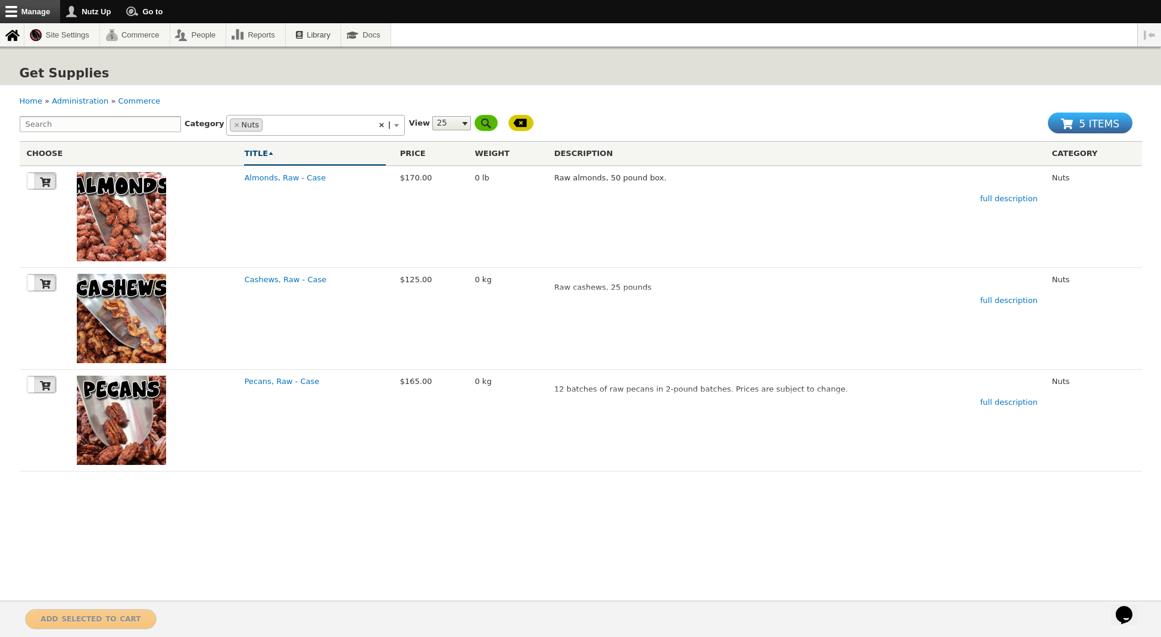
click at [1079, 130] on span "5 items" at bounding box center [1099, 121] width 40 height 17
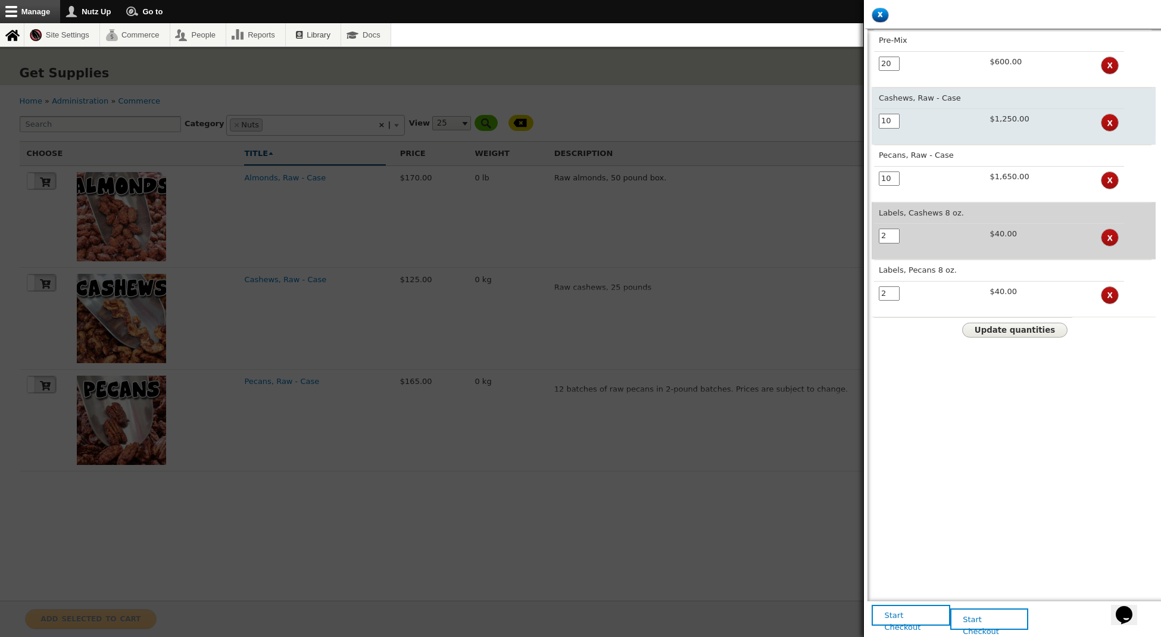
click at [894, 123] on input "10" at bounding box center [889, 121] width 21 height 15
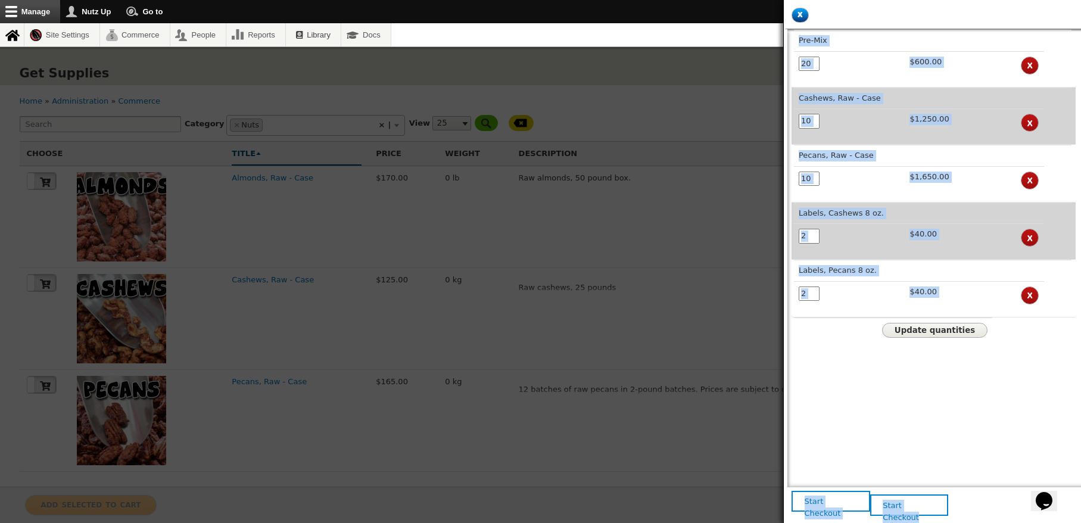
drag, startPoint x: 810, startPoint y: 63, endPoint x: 765, endPoint y: 60, distance: 45.3
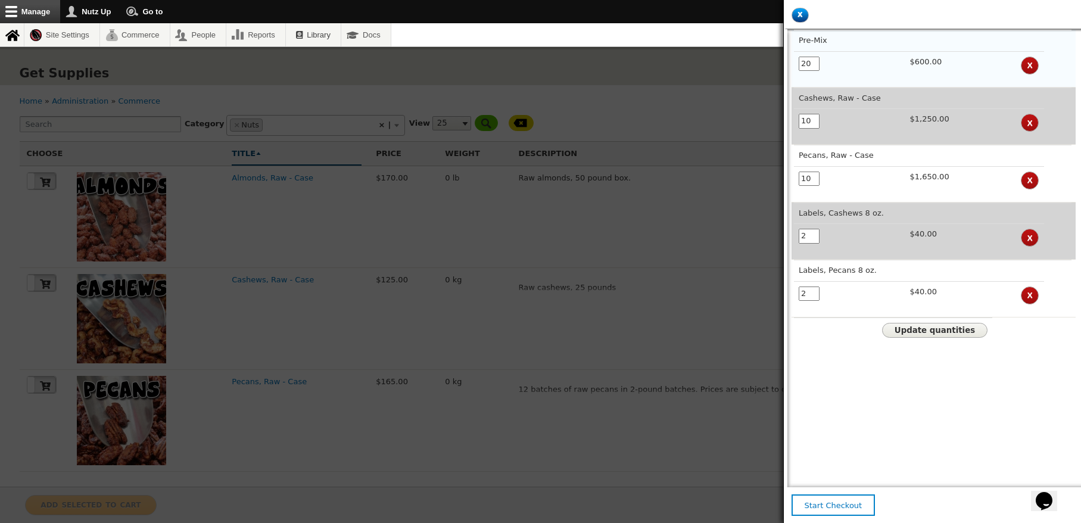
click at [812, 63] on input "20" at bounding box center [808, 64] width 21 height 15
drag, startPoint x: 810, startPoint y: 63, endPoint x: 787, endPoint y: 62, distance: 23.3
click at [787, 62] on aside "x Close cart Pre-Mix 20 $600.00 x Cashews, Raw - Case 10 $1,250.00 x Pecans, Ra…" at bounding box center [932, 261] width 298 height 523
type input "16"
click at [960, 422] on div "Pre-Mix 16 $600.00 x Cashews, Raw - Case 10 $1,250.00 x Pecans, Raw - Case 10 $…" at bounding box center [935, 275] width 289 height 491
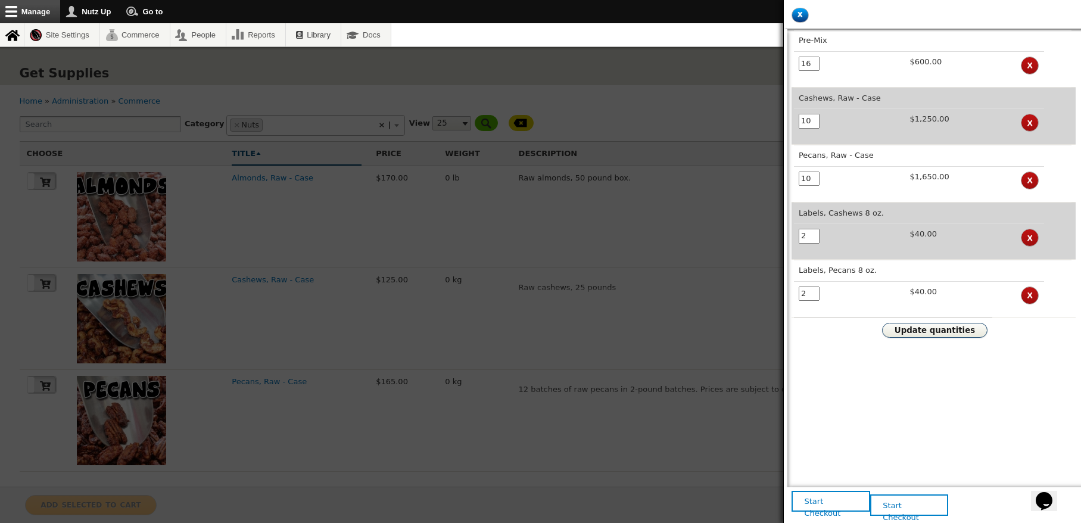
click at [937, 332] on button "Update quantities" at bounding box center [934, 330] width 105 height 15
drag, startPoint x: 814, startPoint y: 179, endPoint x: 785, endPoint y: 179, distance: 29.2
click at [785, 179] on aside "x Close cart Pre-Mix 16 $480.00 x Cashews, Raw - Case 10 $1,250.00 x Pecans, Ra…" at bounding box center [932, 261] width 298 height 523
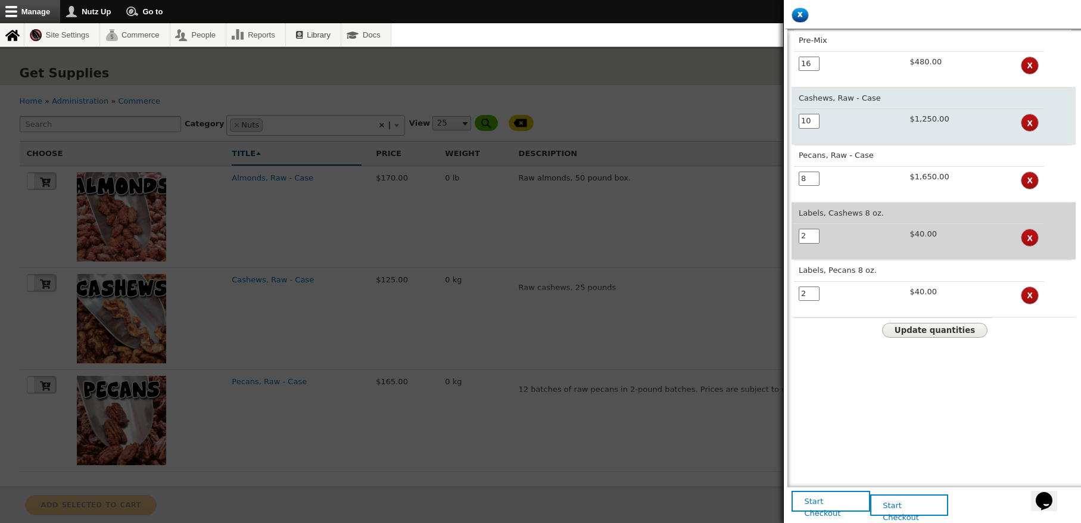
type input "8"
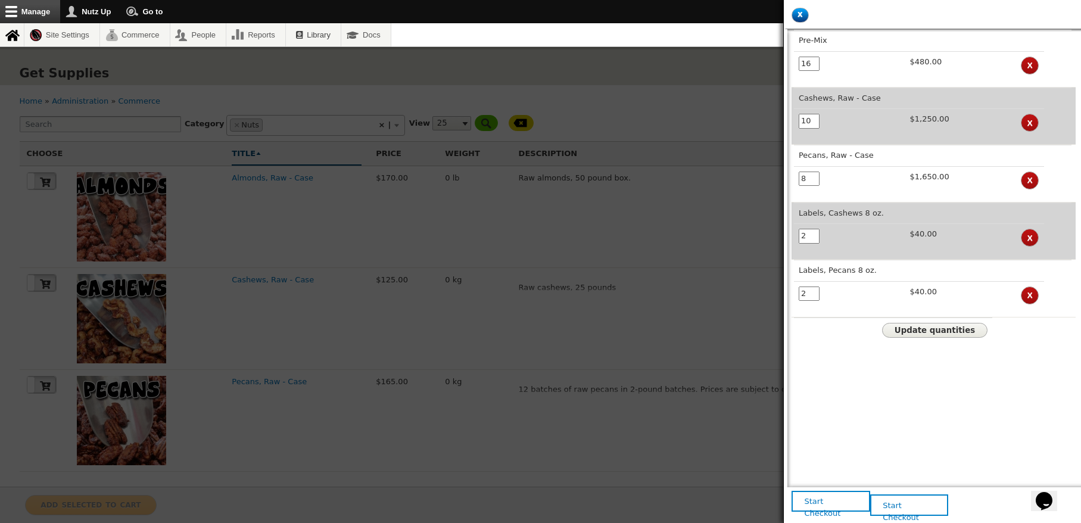
drag, startPoint x: 816, startPoint y: 120, endPoint x: 784, endPoint y: 119, distance: 32.2
click at [784, 119] on aside "x Close cart Pre-Mix 16 $480.00 x Cashews, Raw - Case 10 $1,250.00 x Pecans, Ra…" at bounding box center [932, 261] width 298 height 523
type input "8"
click at [917, 323] on button "Update quantities" at bounding box center [934, 330] width 105 height 15
drag, startPoint x: 805, startPoint y: 120, endPoint x: 765, endPoint y: 120, distance: 40.5
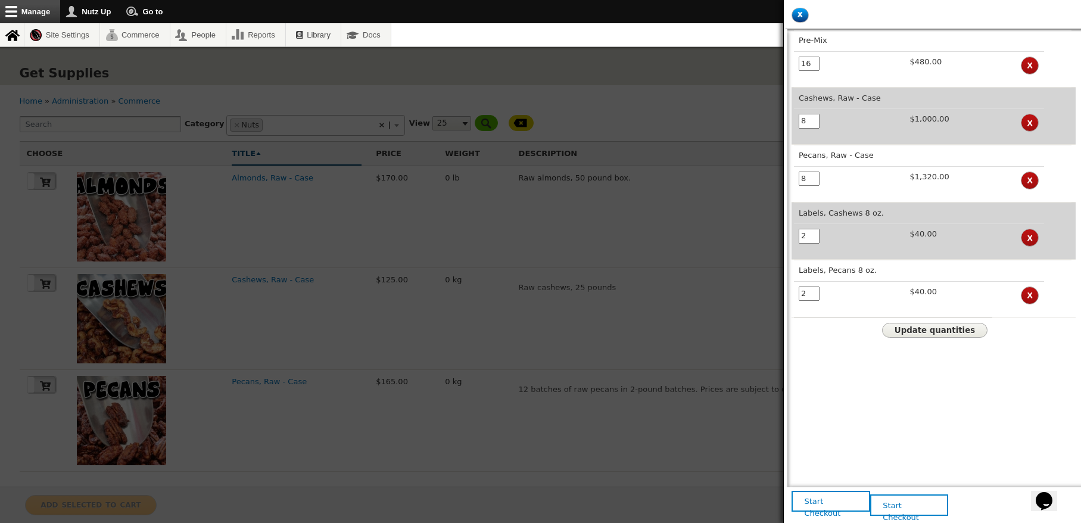
click at [770, 120] on body "Skip to main content Toolbar items Manage Administration menu Tools Logout Site…" at bounding box center [540, 262] width 1081 height 525
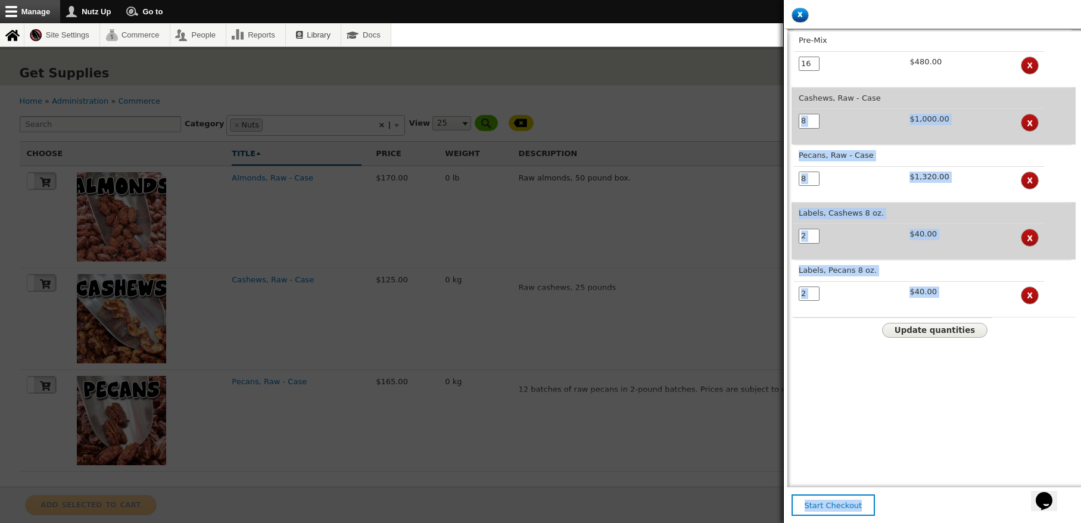
drag, startPoint x: 810, startPoint y: 126, endPoint x: 787, endPoint y: 123, distance: 23.4
click at [772, 123] on body "Skip to main content Toolbar items Manage Administration menu Tools Logout Site…" at bounding box center [540, 262] width 1081 height 525
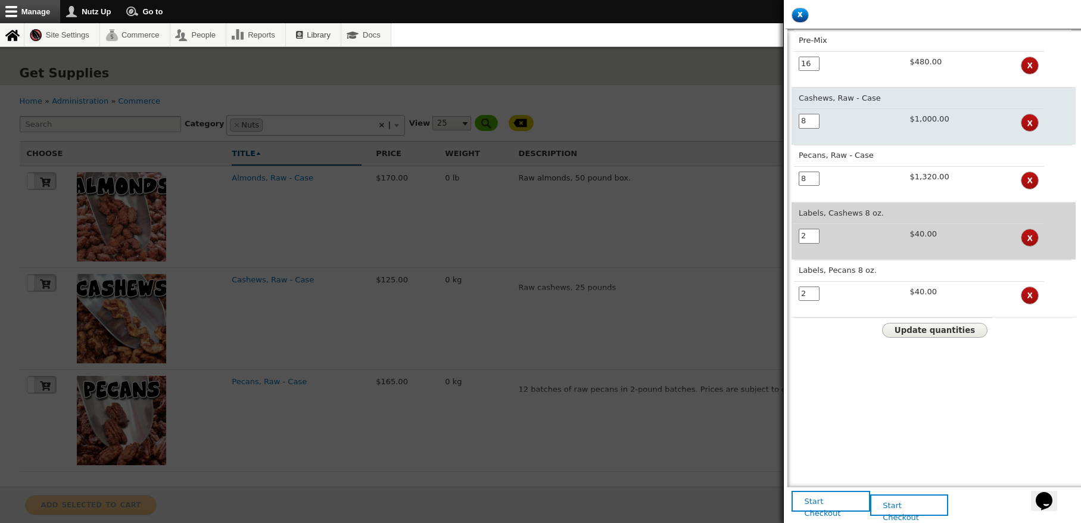
click at [801, 123] on input "8" at bounding box center [808, 121] width 21 height 15
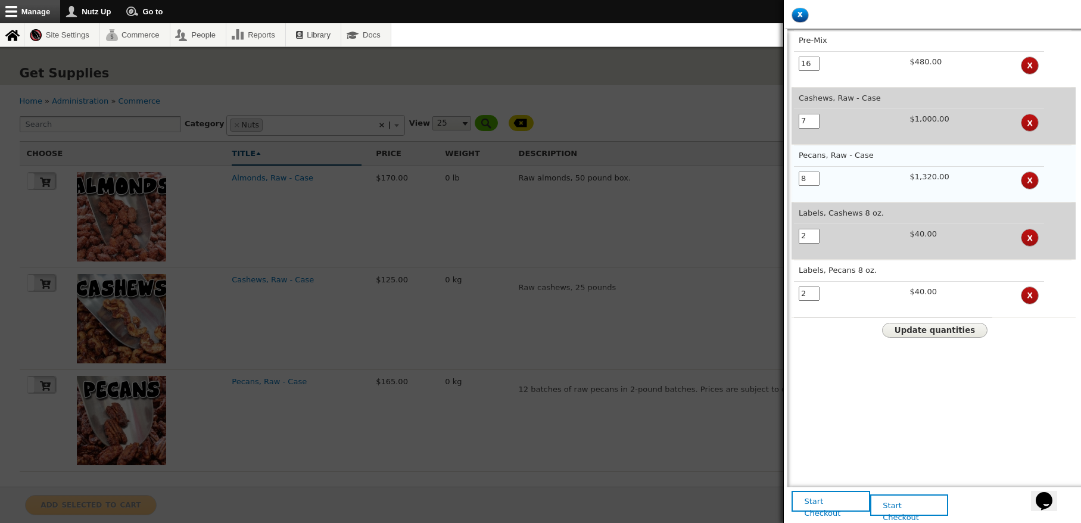
type input "7"
drag, startPoint x: 809, startPoint y: 177, endPoint x: 794, endPoint y: 175, distance: 15.0
click at [788, 175] on aside "x Close cart Pre-Mix 16 $480.00 x Cashews, Raw - Case 7 $1,000.00 x Pecans, Raw…" at bounding box center [932, 261] width 298 height 523
type input "7"
click at [951, 329] on span "Update quantities" at bounding box center [934, 330] width 80 height 9
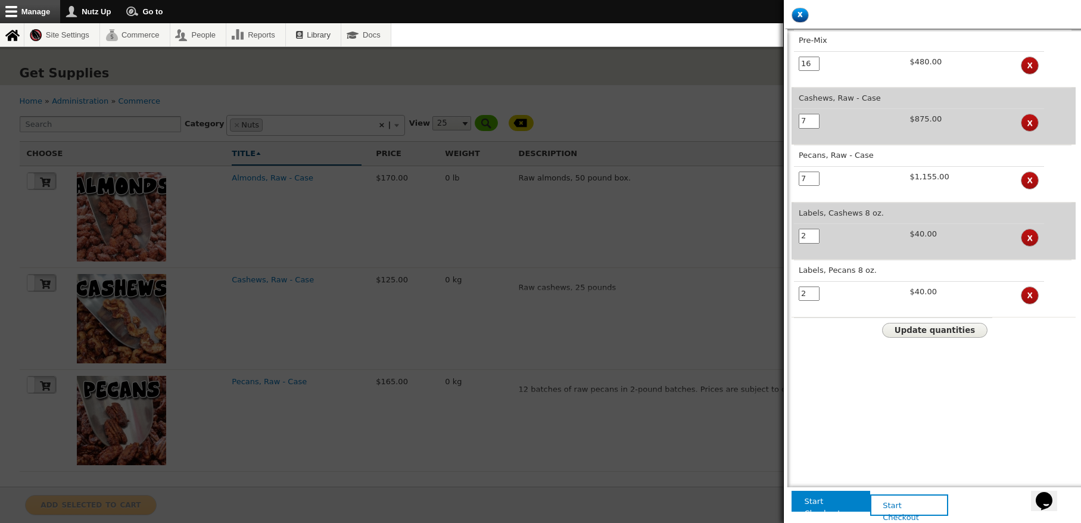
click at [840, 508] on link "Start Checkout" at bounding box center [830, 501] width 79 height 21
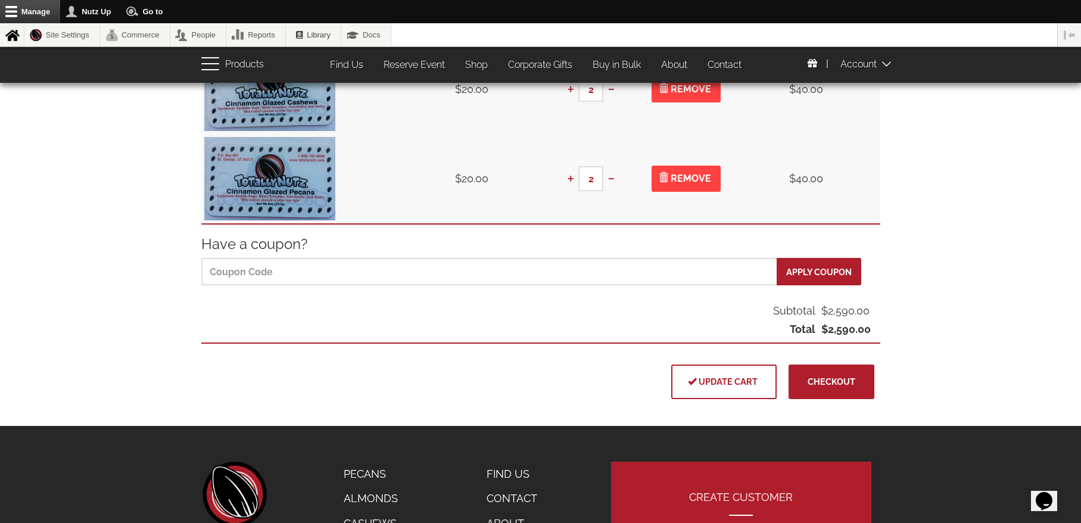
scroll to position [498, 0]
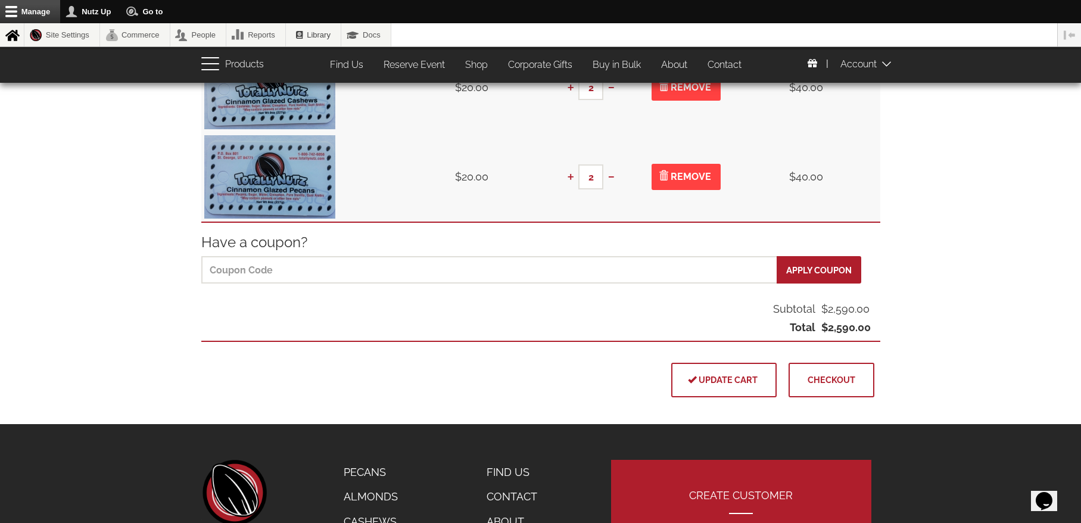
click at [851, 385] on button "Checkout" at bounding box center [831, 380] width 86 height 35
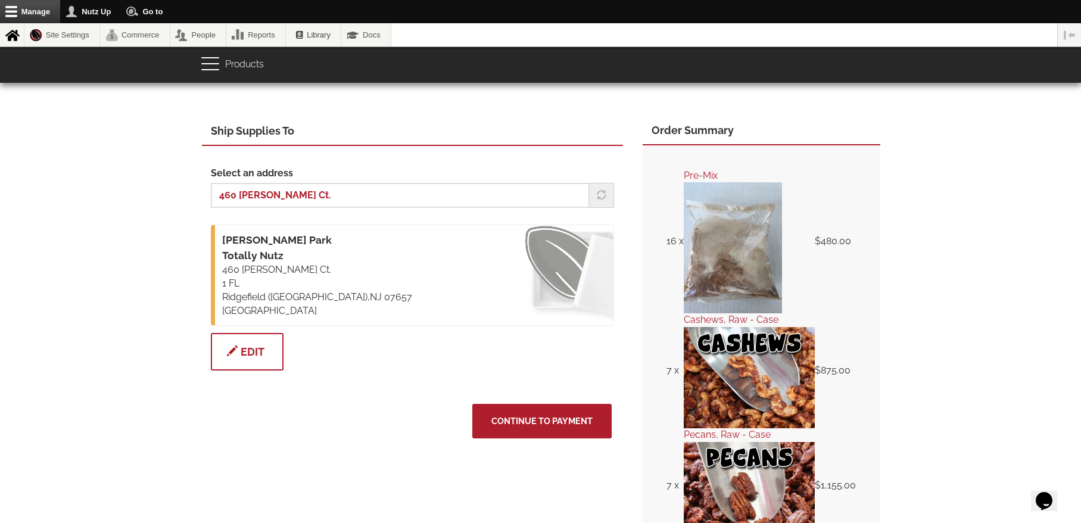
scroll to position [138, 0]
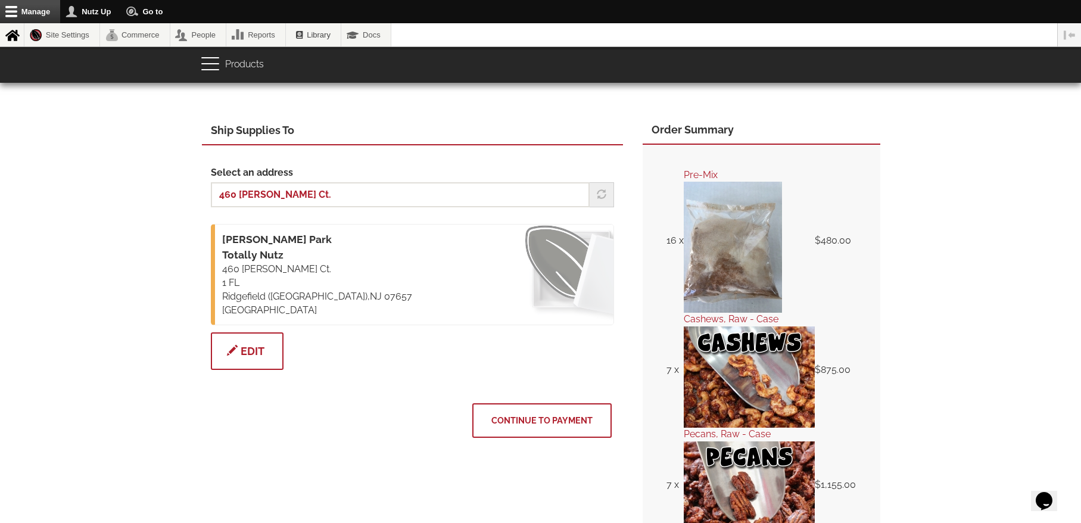
click at [563, 410] on button "Continue to Payment" at bounding box center [541, 420] width 139 height 35
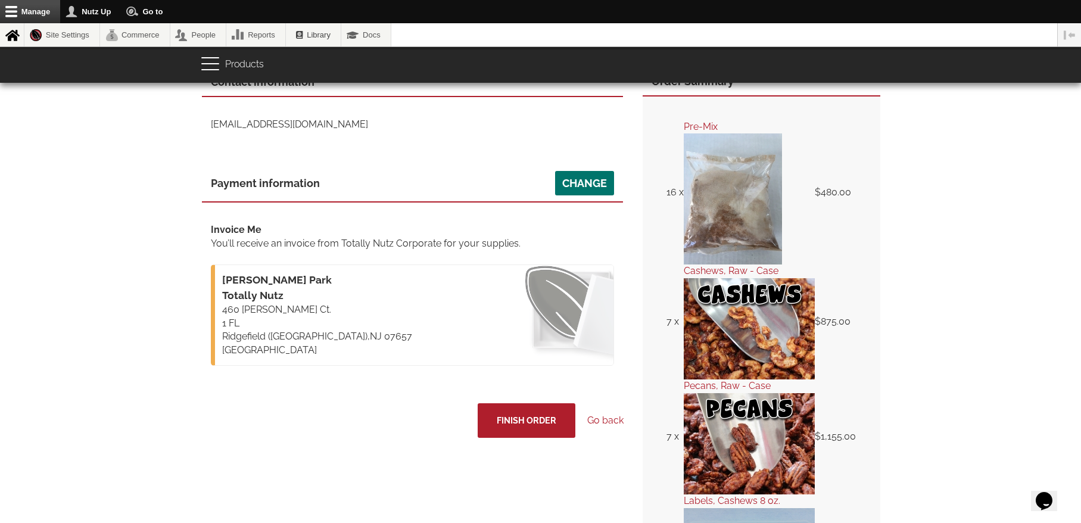
scroll to position [186, 0]
click at [505, 406] on button "Finish Order" at bounding box center [527, 420] width 98 height 35
